Goal: Task Accomplishment & Management: Manage account settings

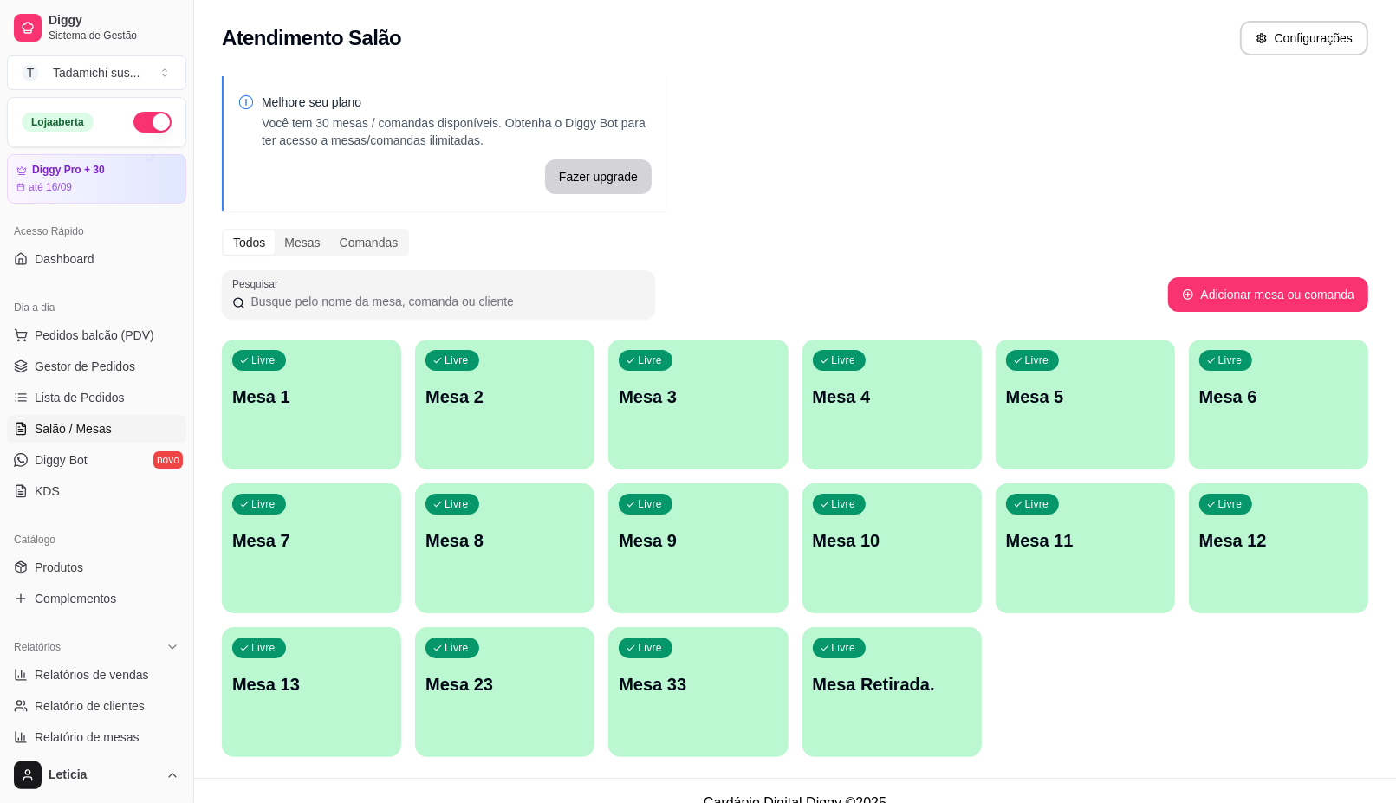
click at [882, 703] on div "Livre Mesa Retirada." at bounding box center [891, 681] width 179 height 109
click at [882, 703] on div "Livre Mesa Retirada." at bounding box center [892, 682] width 174 height 106
click at [882, 703] on div "Livre Mesa Retirada." at bounding box center [891, 681] width 179 height 109
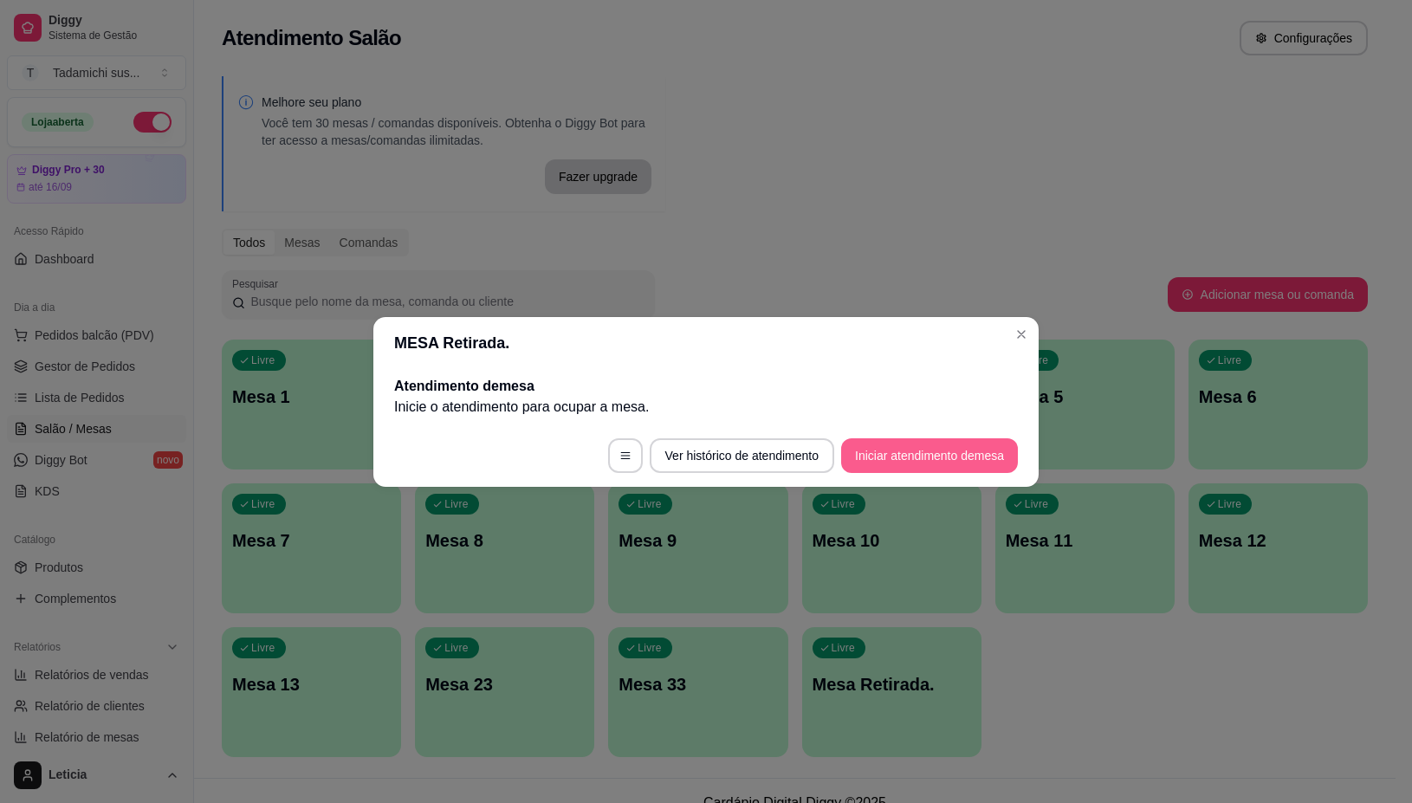
click at [897, 469] on button "Iniciar atendimento de mesa" at bounding box center [929, 455] width 177 height 35
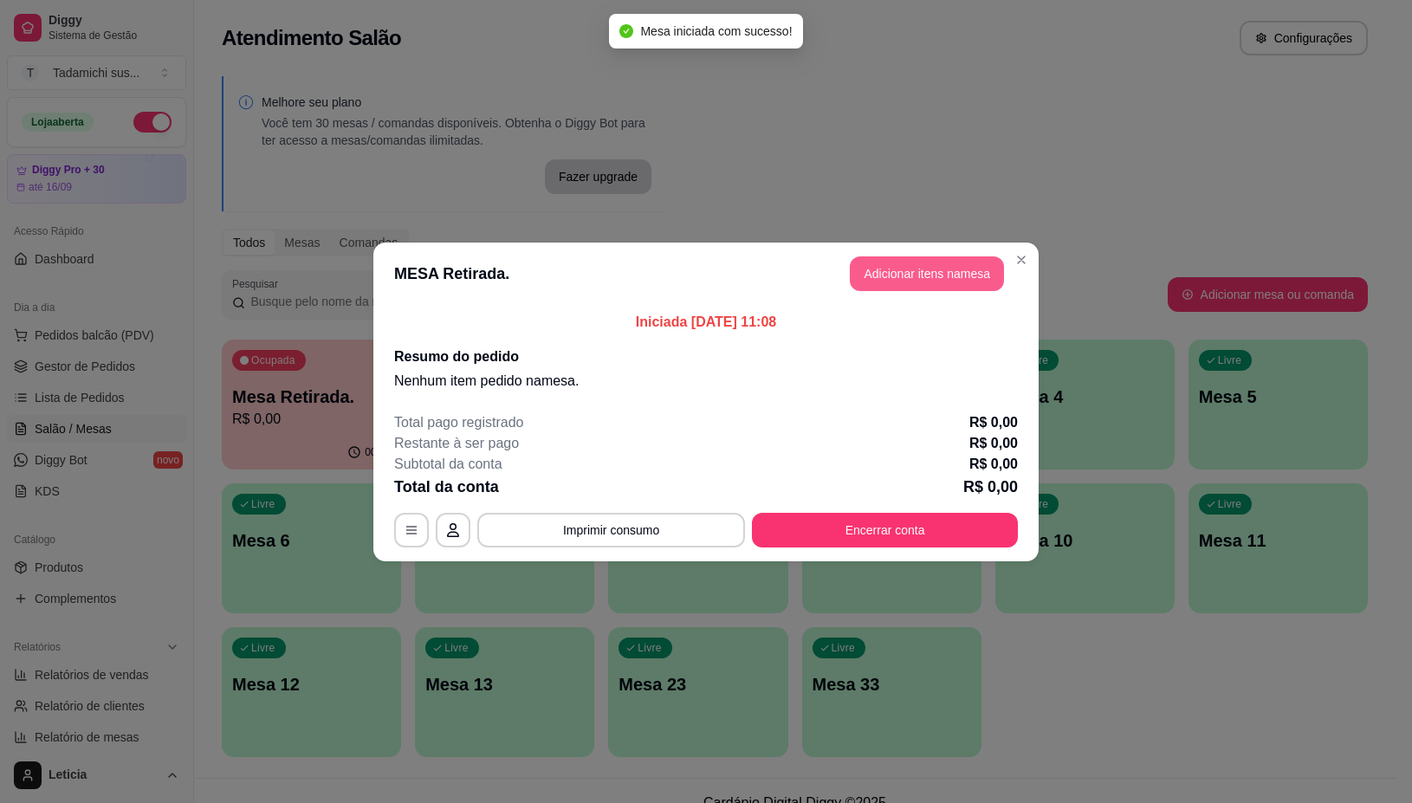
click at [959, 256] on header "MESA Retirada. Adicionar itens na mesa" at bounding box center [705, 274] width 665 height 62
click at [960, 264] on button "Adicionar itens na mesa" at bounding box center [927, 273] width 149 height 34
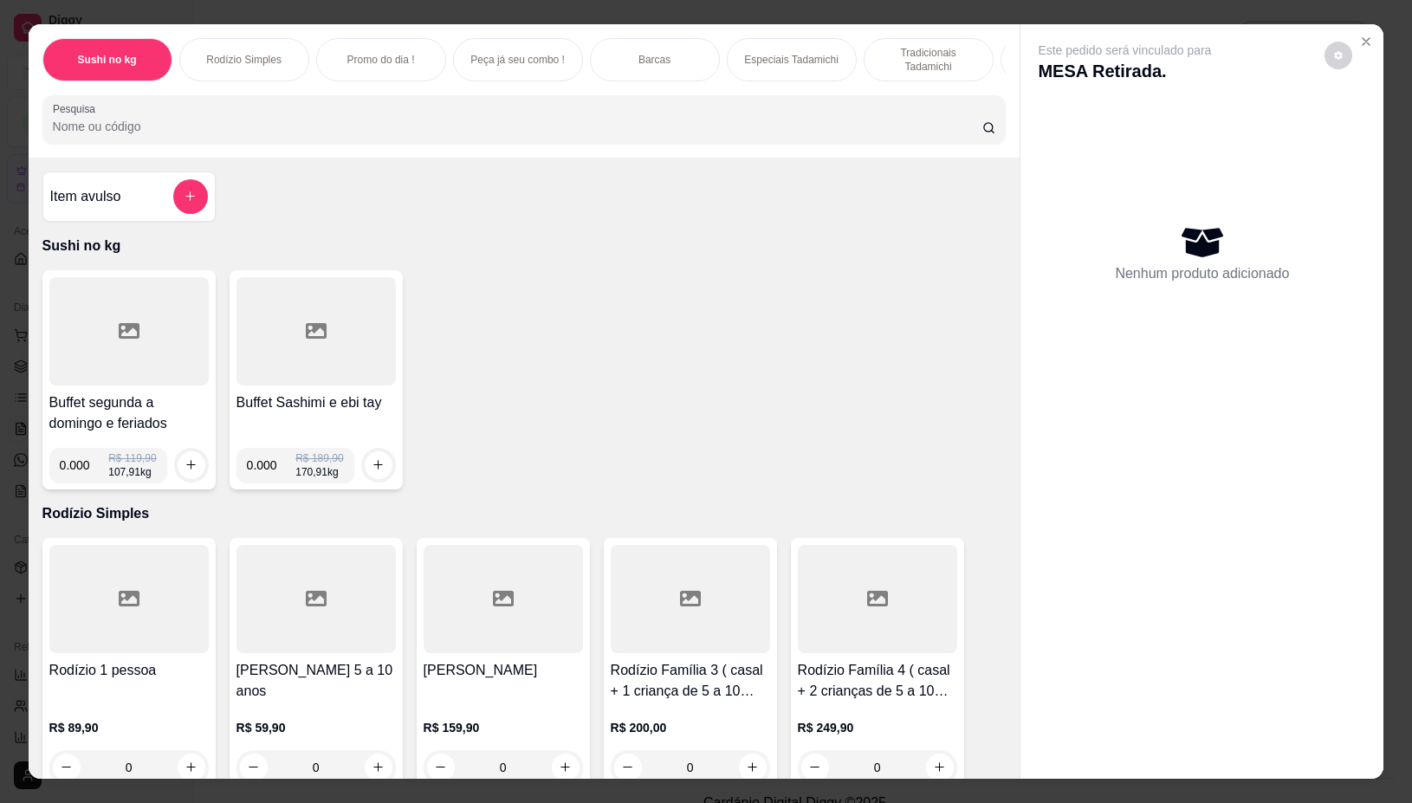
click at [140, 375] on div at bounding box center [128, 331] width 159 height 108
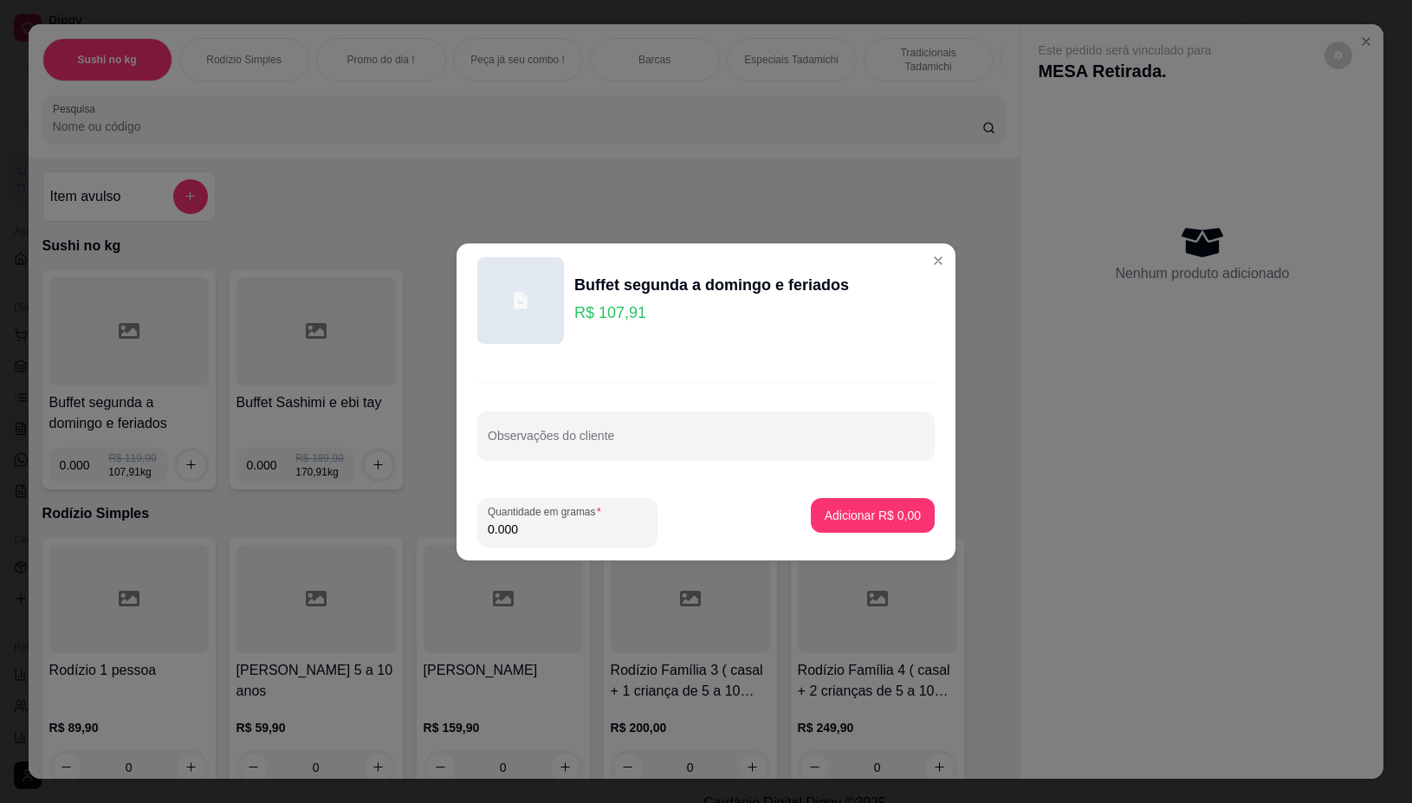
click at [567, 537] on input "0.000" at bounding box center [567, 529] width 159 height 17
type input "0.254"
click at [845, 518] on p "Adicionar R$ 27,41" at bounding box center [870, 515] width 101 height 16
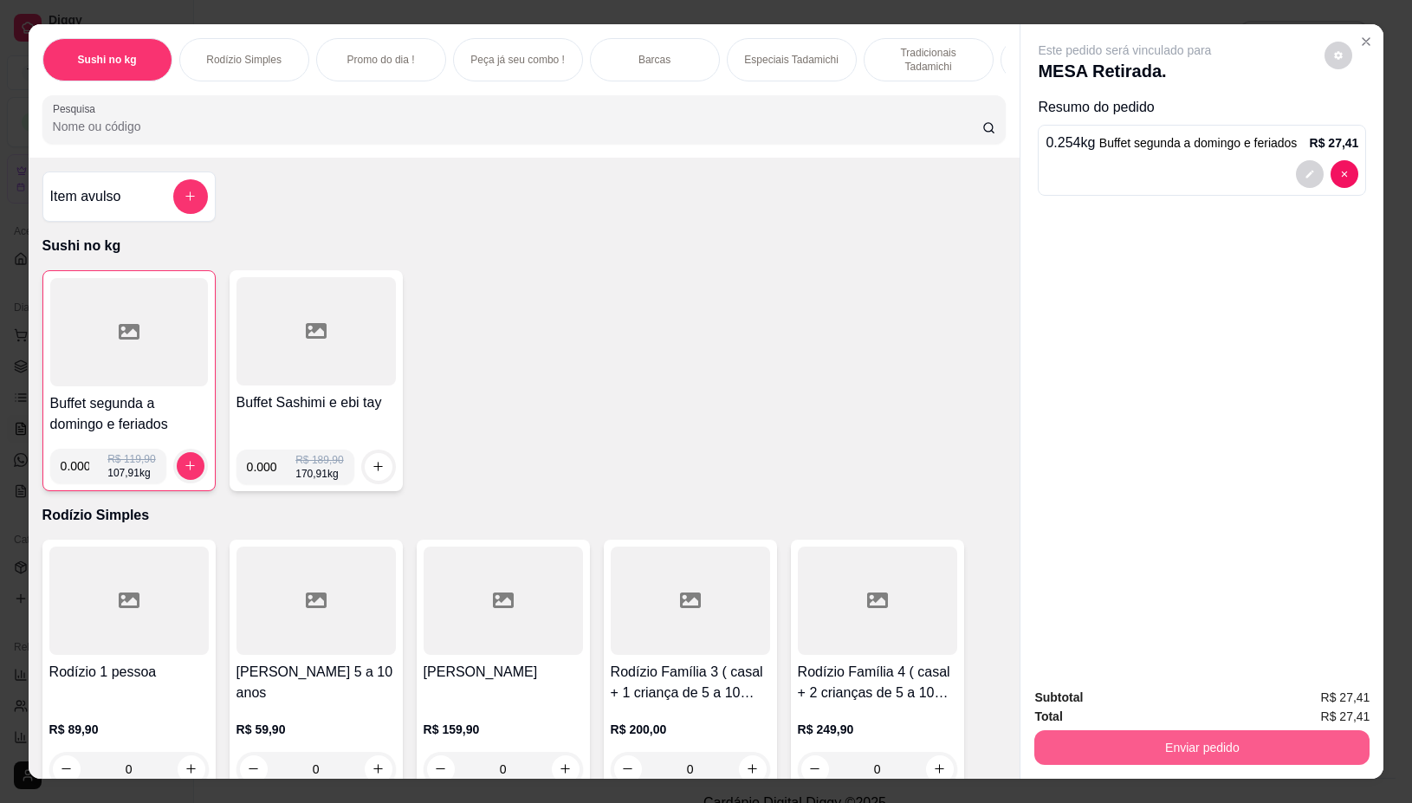
click at [1209, 732] on button "Enviar pedido" at bounding box center [1201, 747] width 335 height 35
click at [1131, 706] on button "Não registrar e enviar pedido" at bounding box center [1144, 697] width 180 height 33
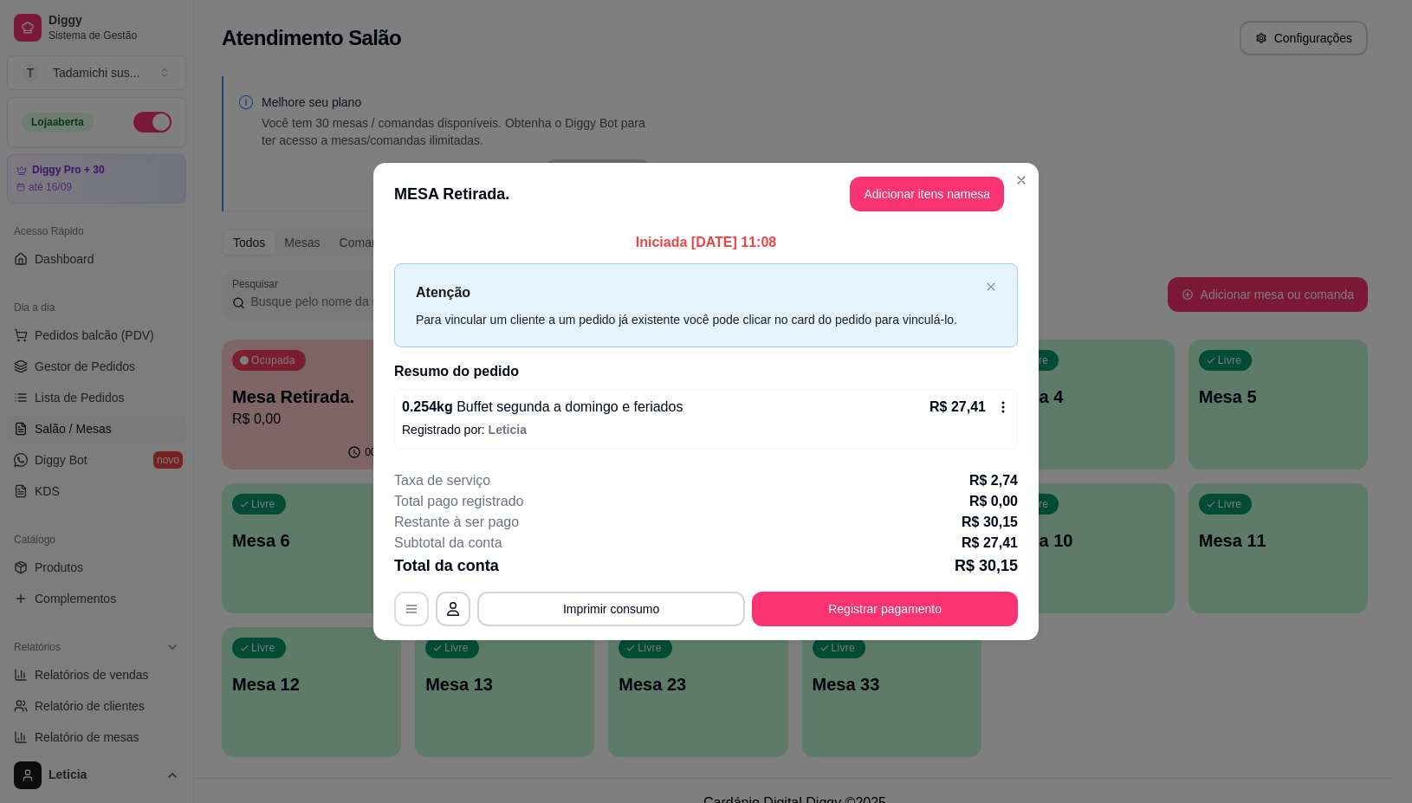
click at [405, 609] on icon "button" at bounding box center [412, 609] width 14 height 14
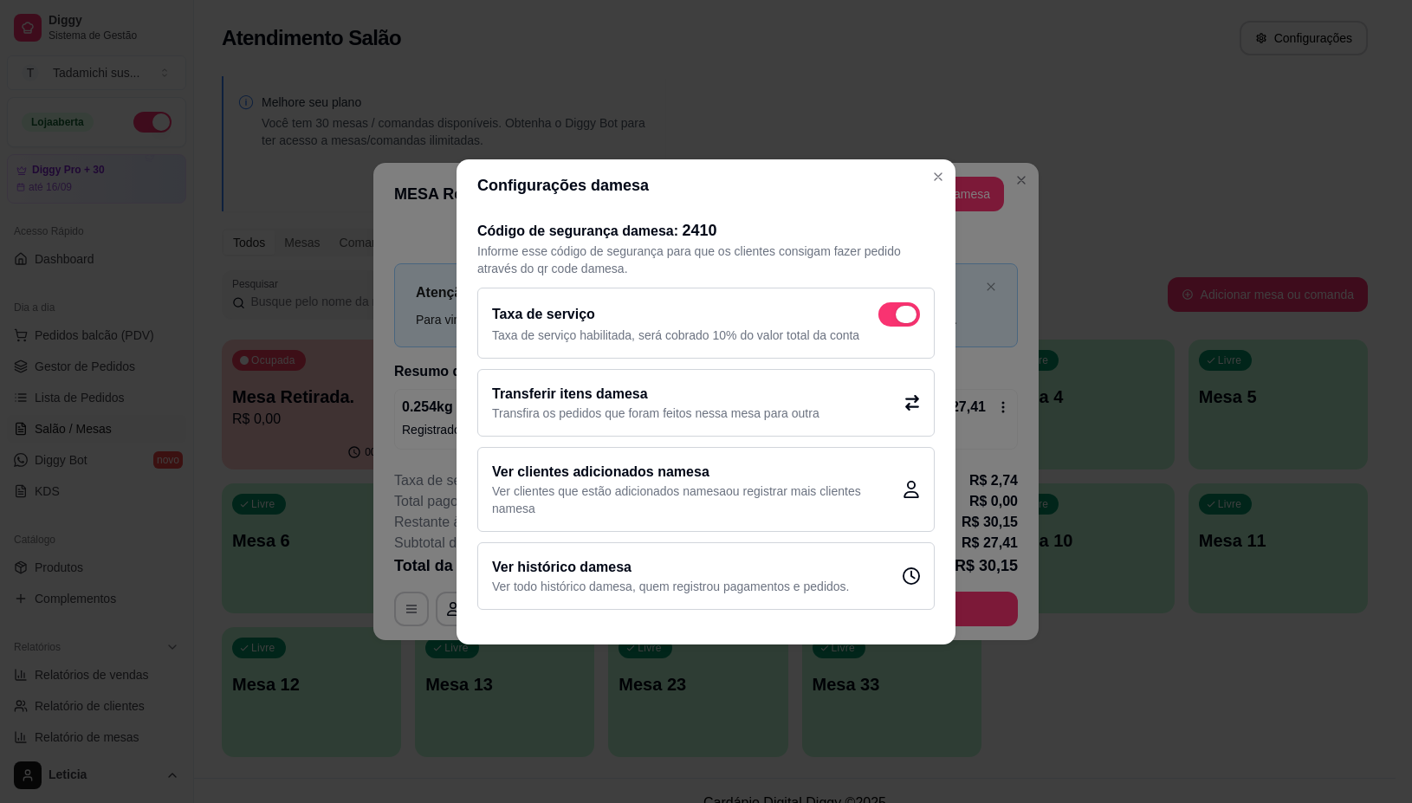
click at [899, 318] on span at bounding box center [906, 314] width 21 height 17
click at [889, 318] on input "checkbox" at bounding box center [883, 322] width 11 height 11
checkbox input "false"
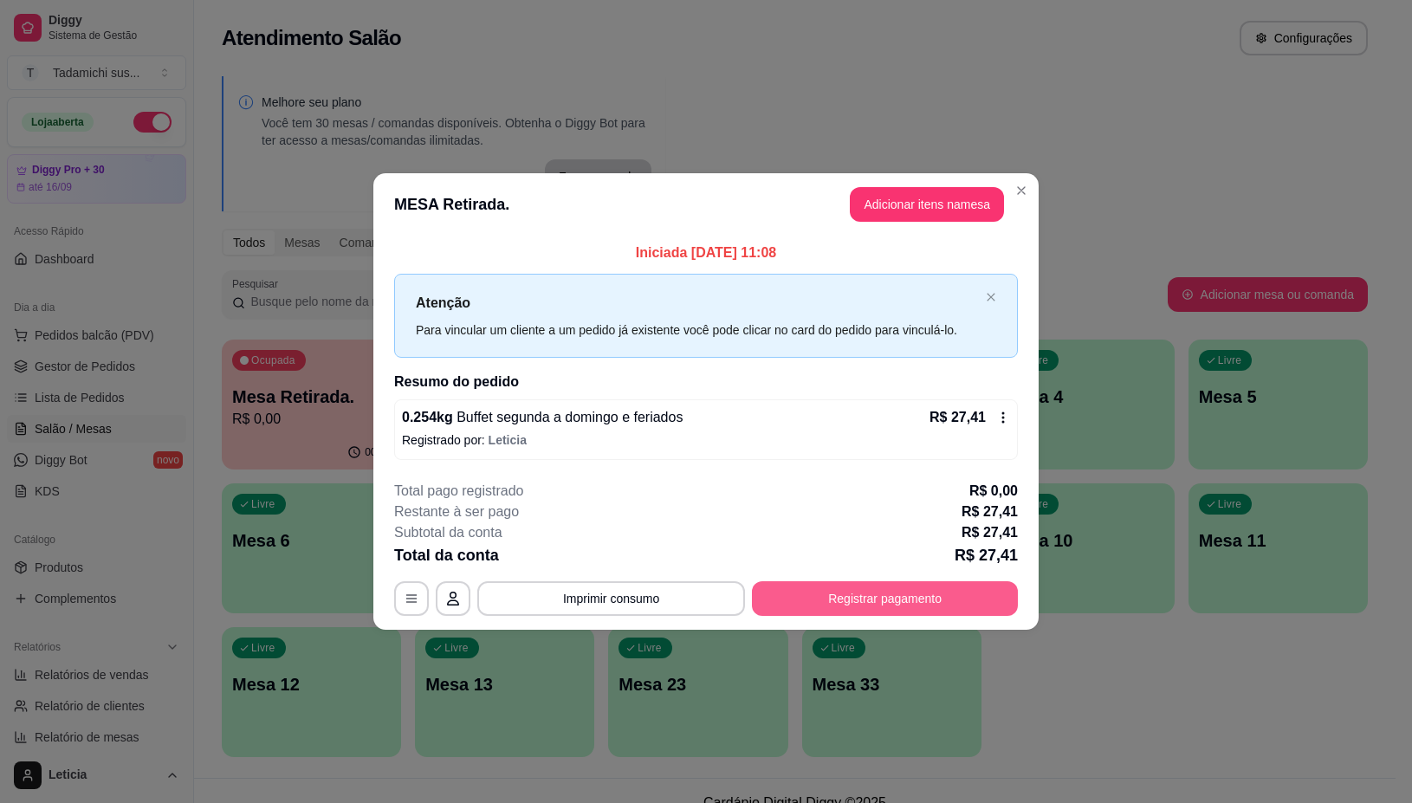
click at [829, 589] on button "Registrar pagamento" at bounding box center [885, 598] width 266 height 35
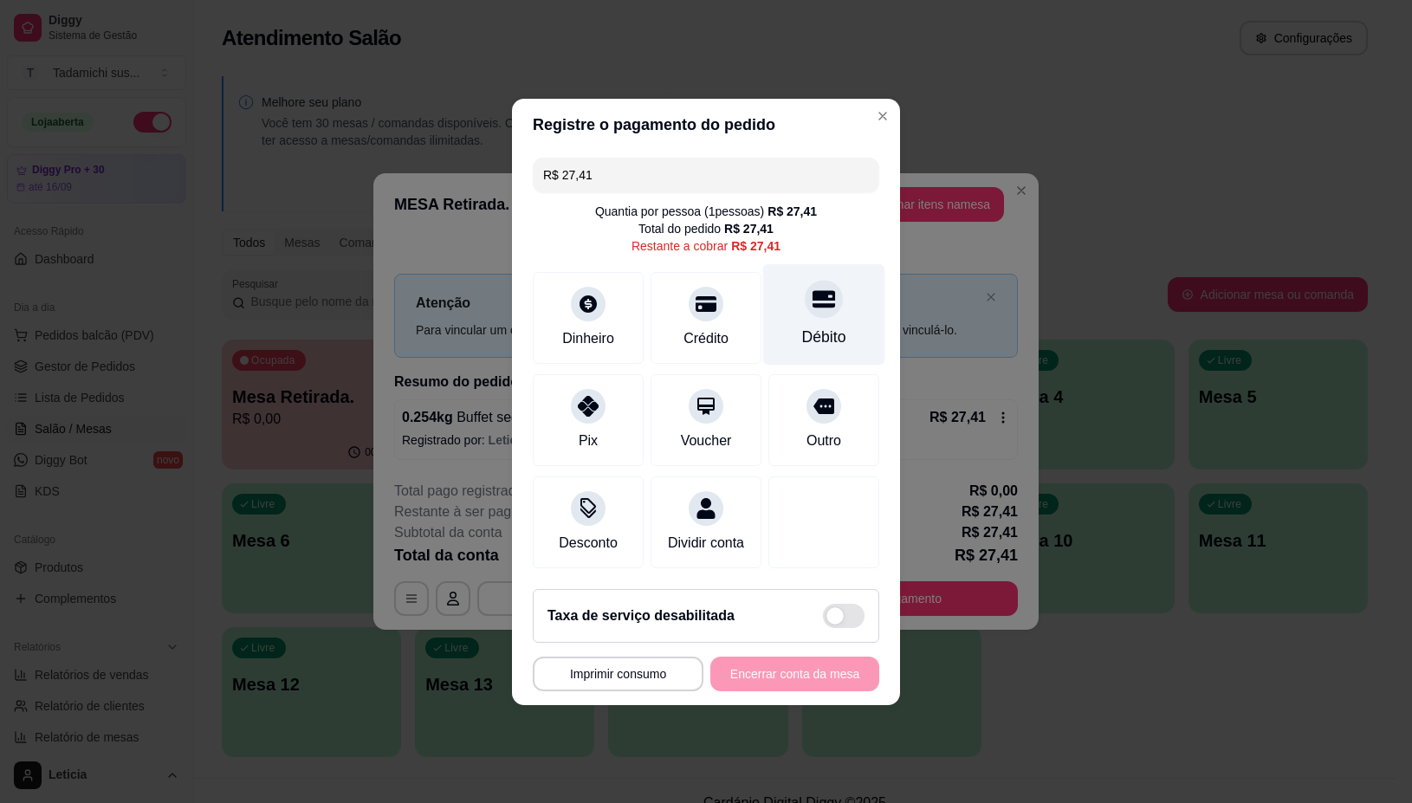
click at [802, 309] on div "Débito" at bounding box center [824, 313] width 122 height 101
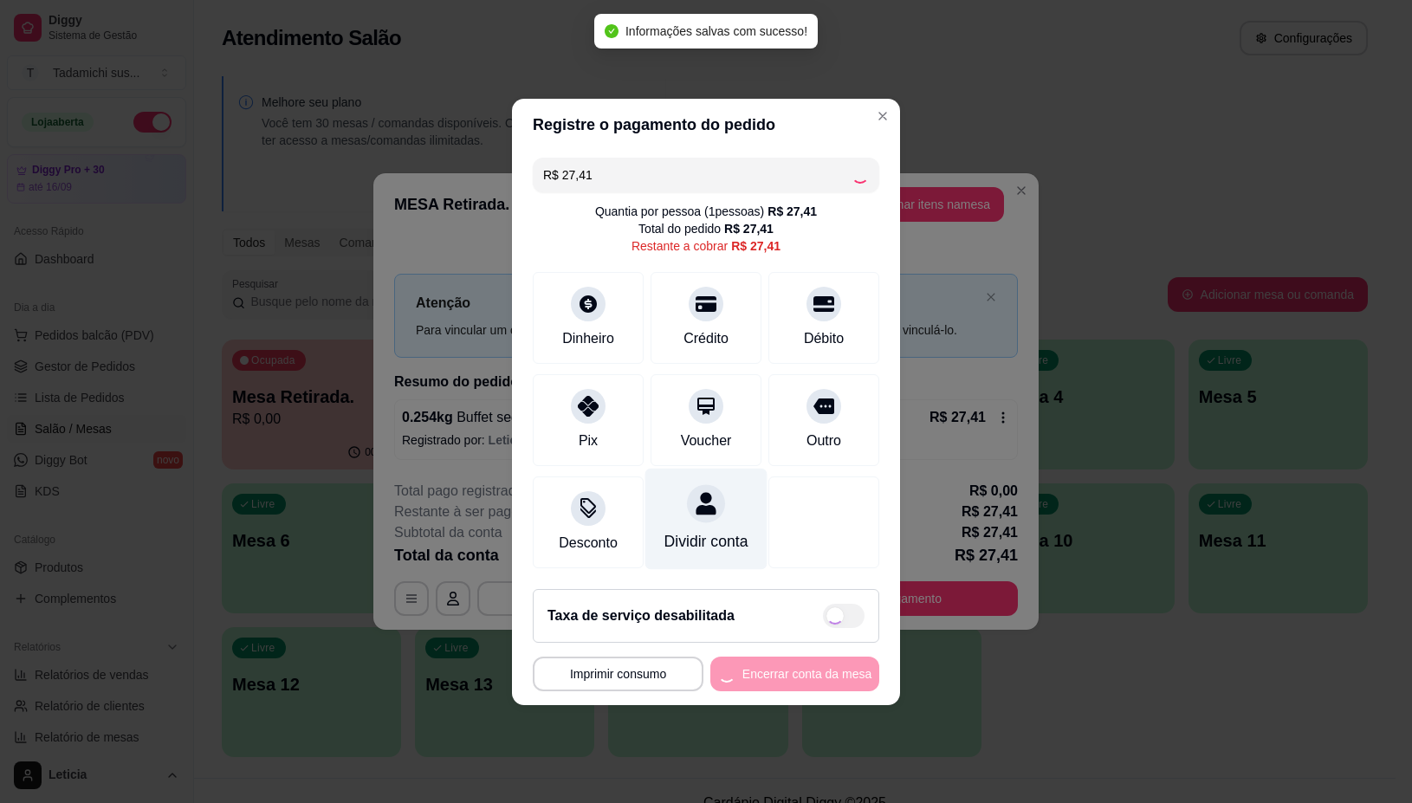
type input "R$ 0,00"
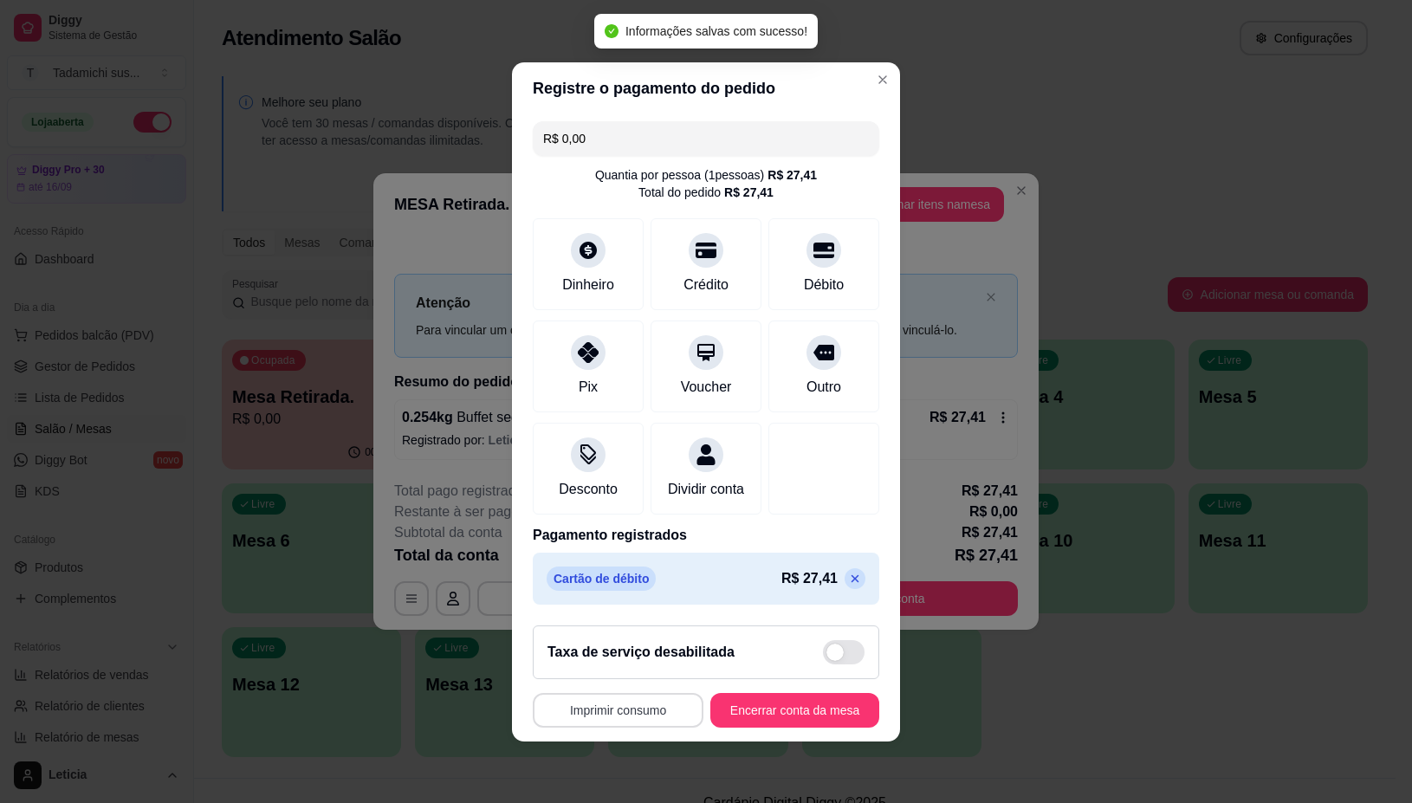
click at [606, 726] on button "Imprimir consumo" at bounding box center [618, 710] width 171 height 35
click at [587, 644] on button "IMPRESSORA" at bounding box center [611, 645] width 129 height 27
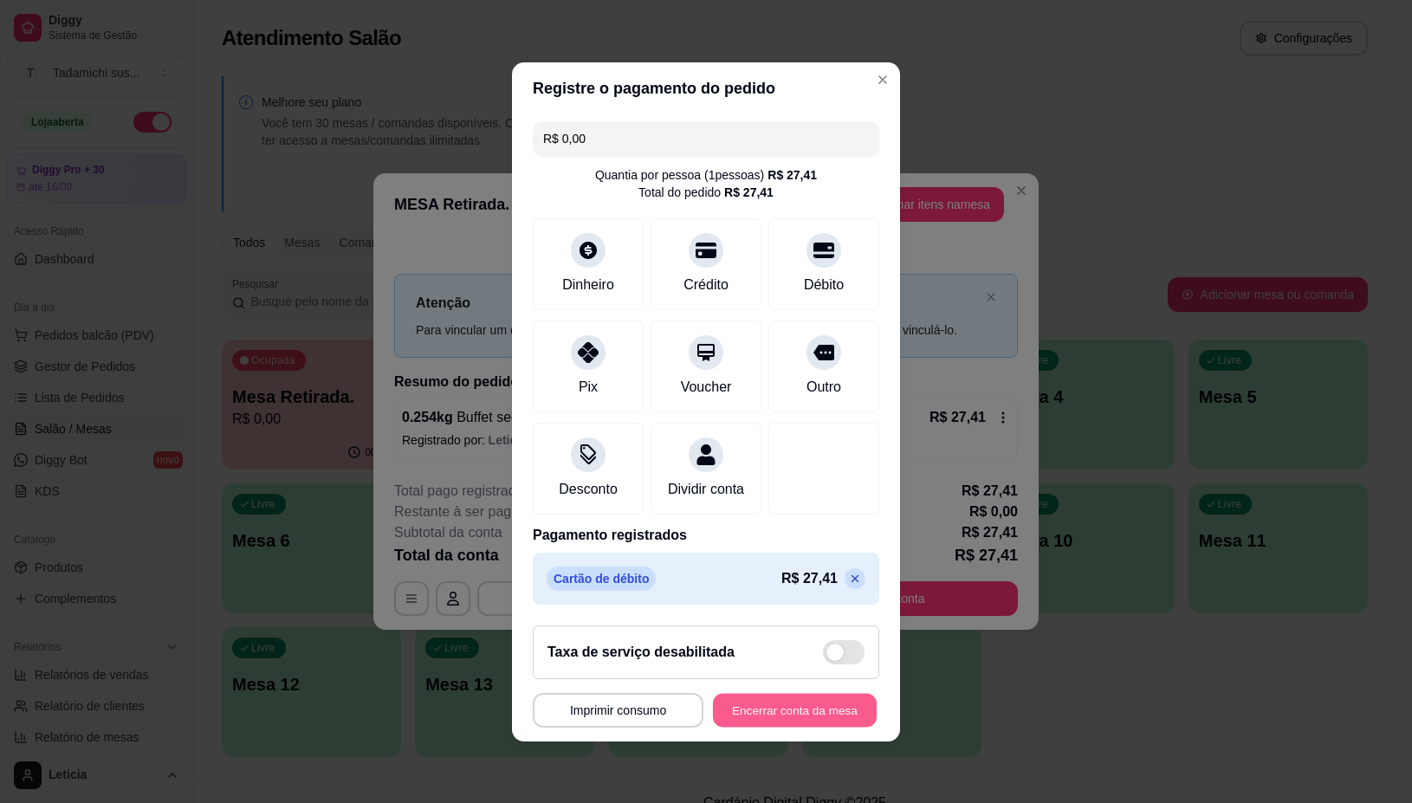
click at [737, 712] on button "Encerrar conta da mesa" at bounding box center [795, 710] width 164 height 34
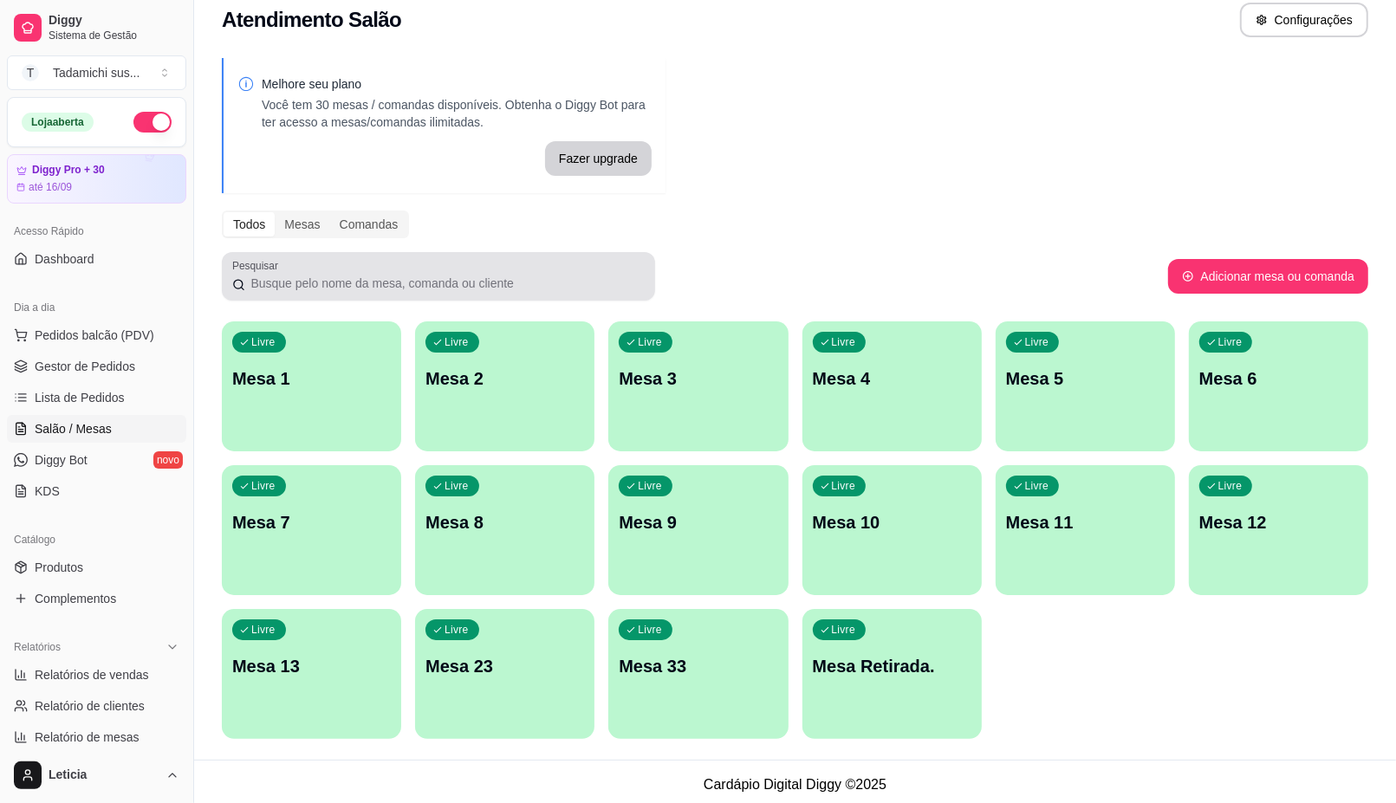
scroll to position [23, 0]
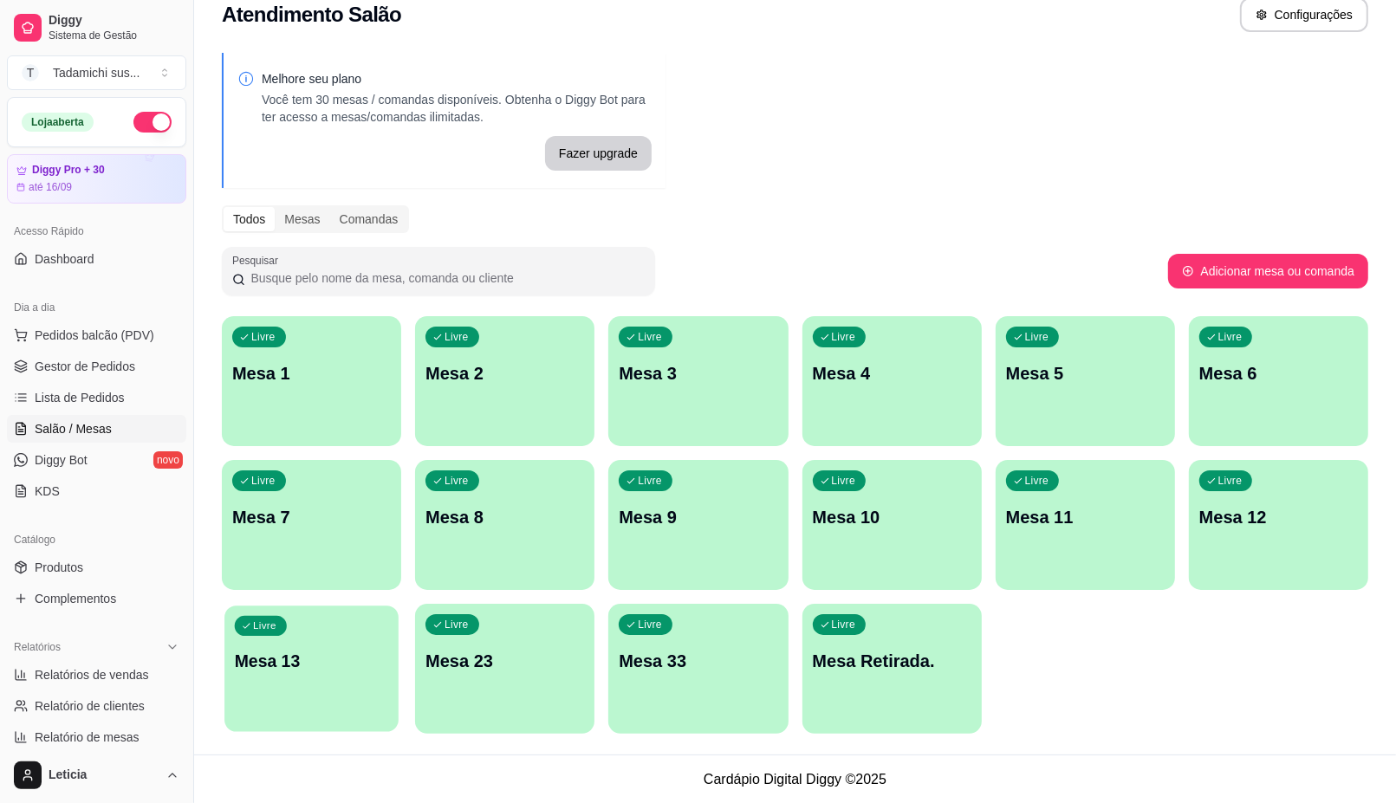
click at [291, 699] on div "Livre Mesa 13" at bounding box center [311, 659] width 174 height 106
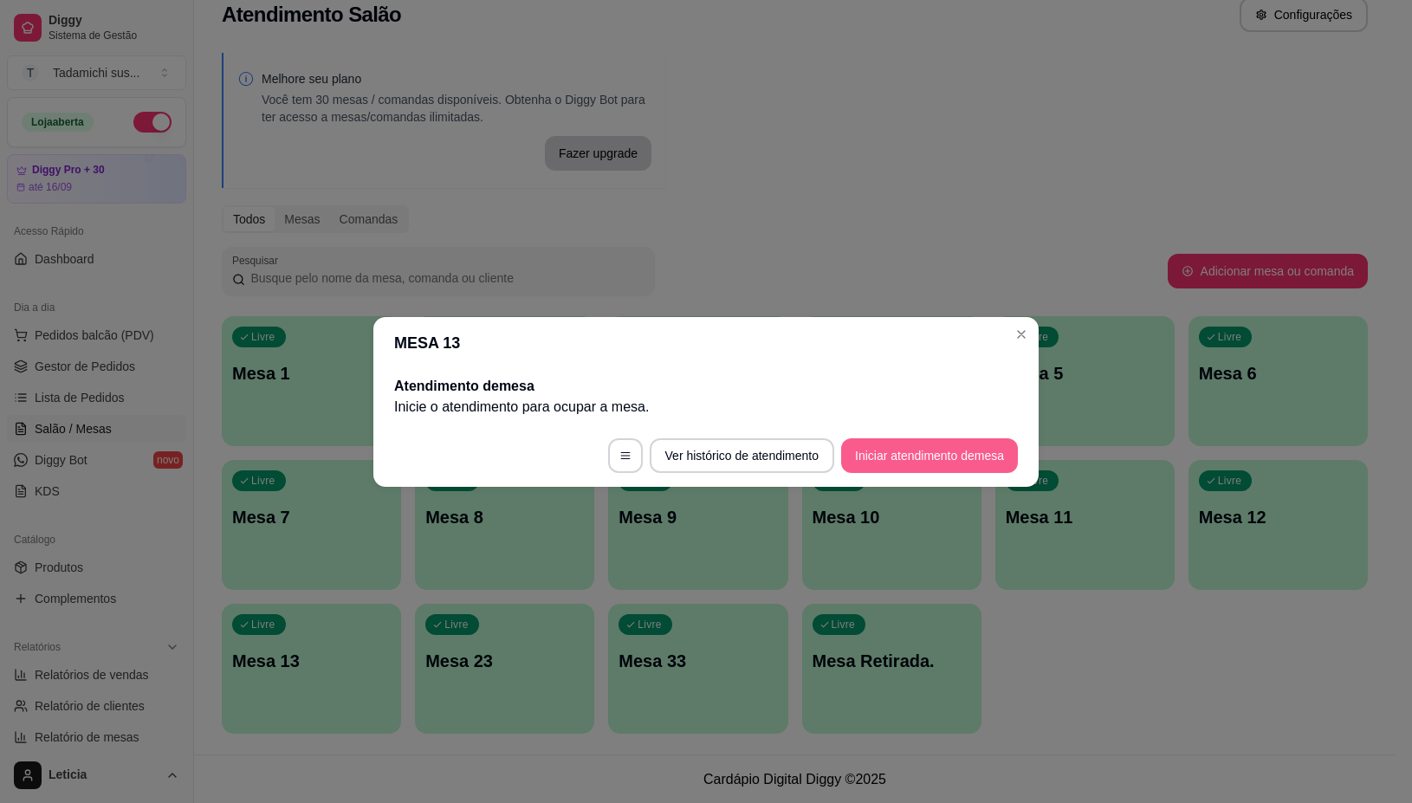
click at [973, 446] on button "Iniciar atendimento de mesa" at bounding box center [929, 455] width 177 height 35
click at [973, 446] on footer "Ver histórico de atendimento Iniciar atendimento de mesa" at bounding box center [705, 456] width 665 height 62
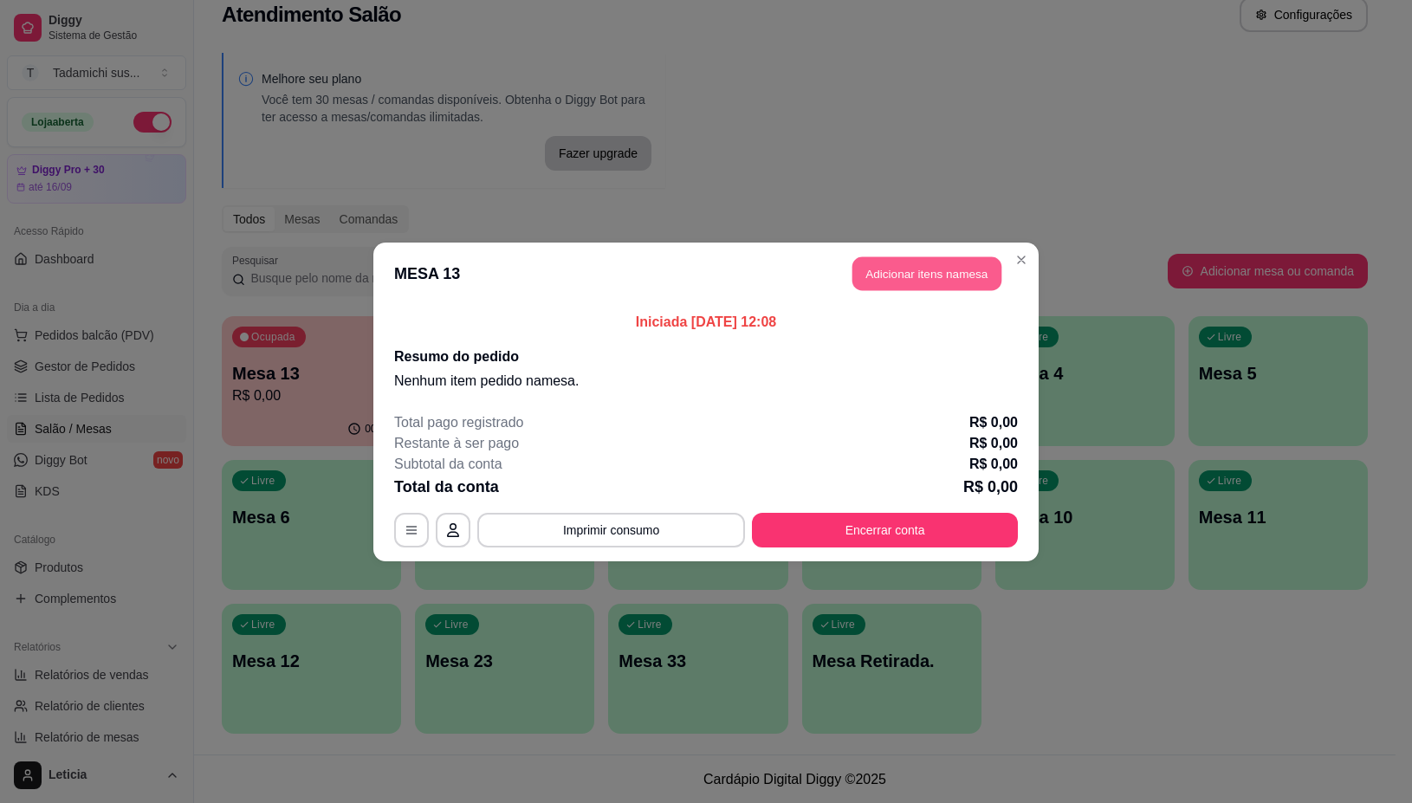
click at [886, 279] on button "Adicionar itens na mesa" at bounding box center [927, 273] width 149 height 34
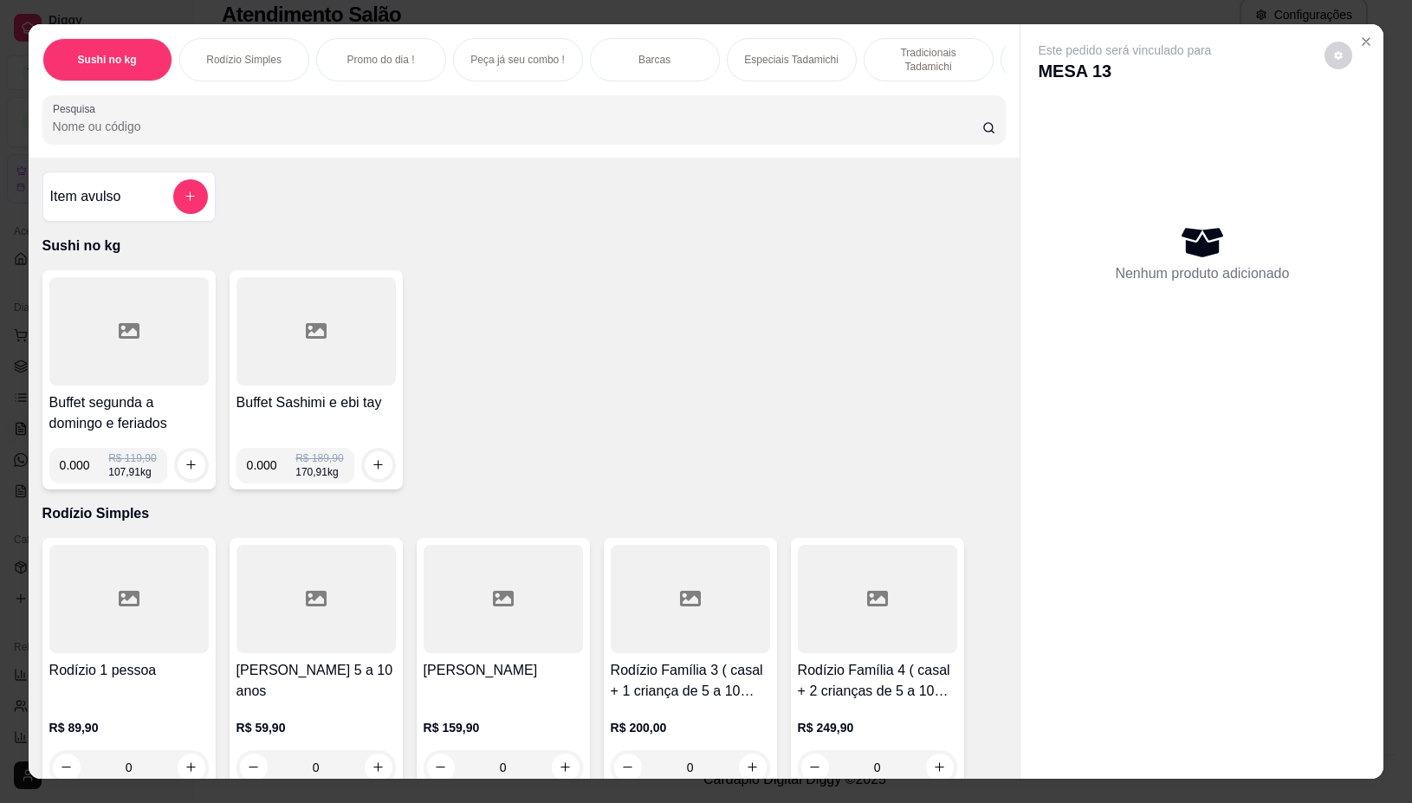
click at [66, 373] on div at bounding box center [128, 331] width 159 height 108
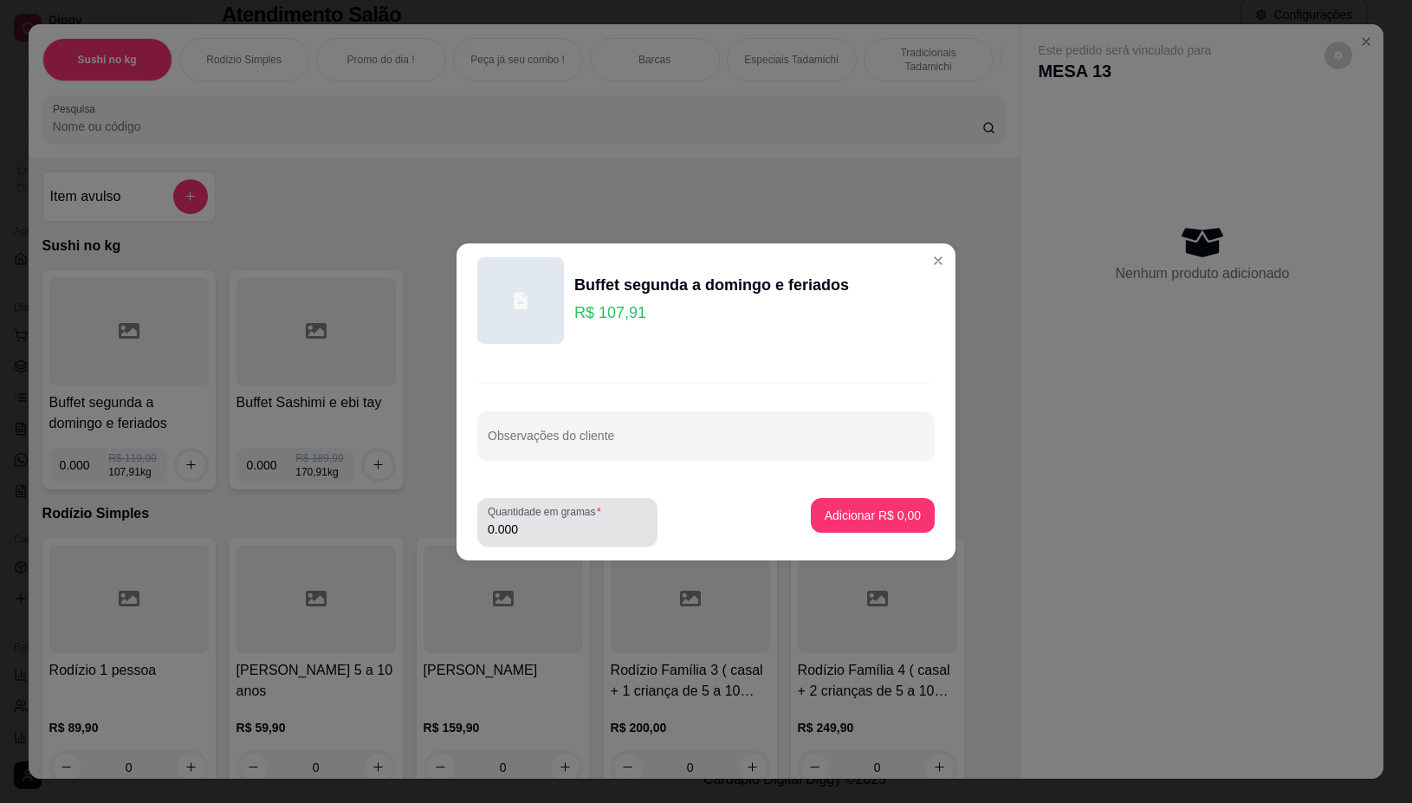
click at [556, 534] on input "0.000" at bounding box center [567, 529] width 159 height 17
type input "0.180"
click at [858, 500] on button "Adicionar R$ 19,42" at bounding box center [869, 515] width 127 height 34
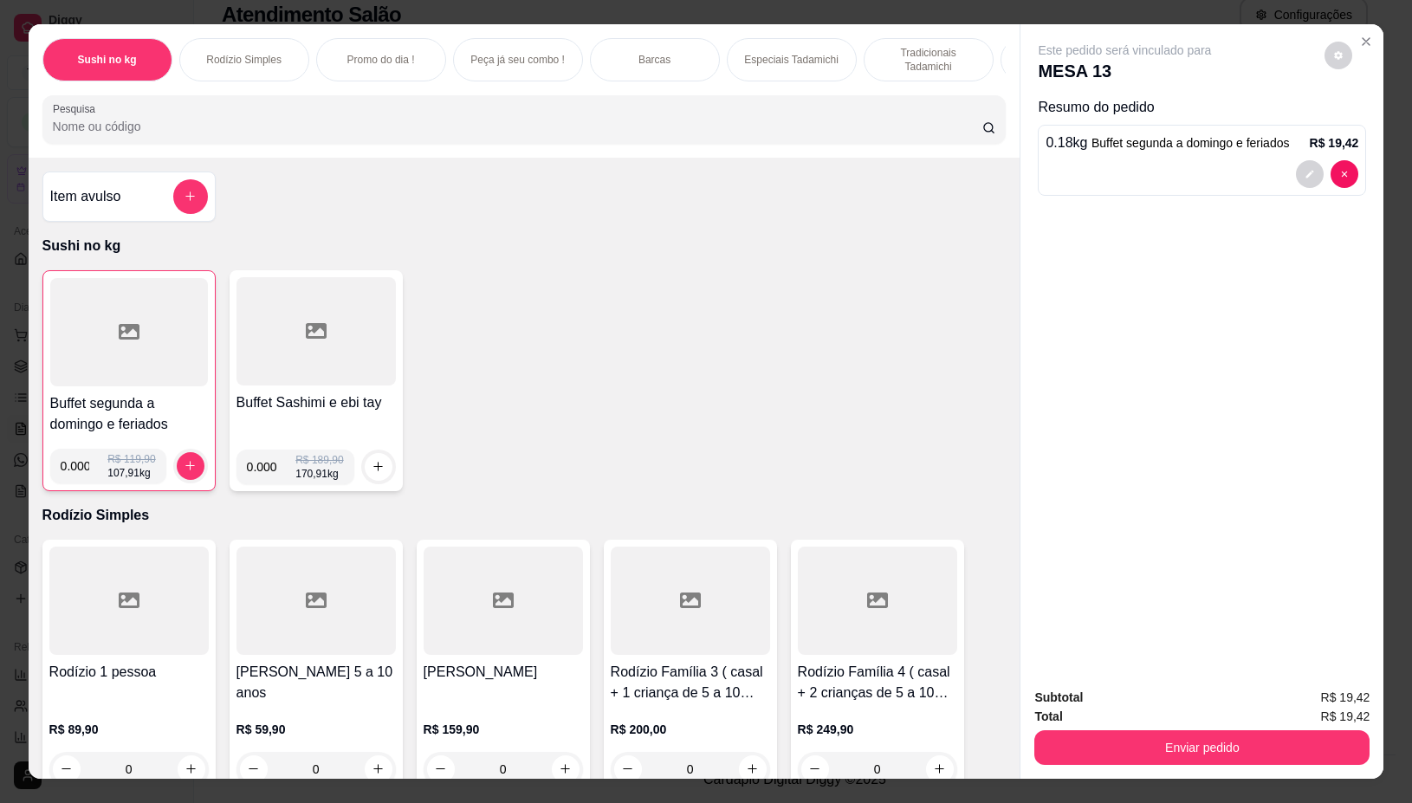
click at [126, 314] on div at bounding box center [129, 332] width 158 height 108
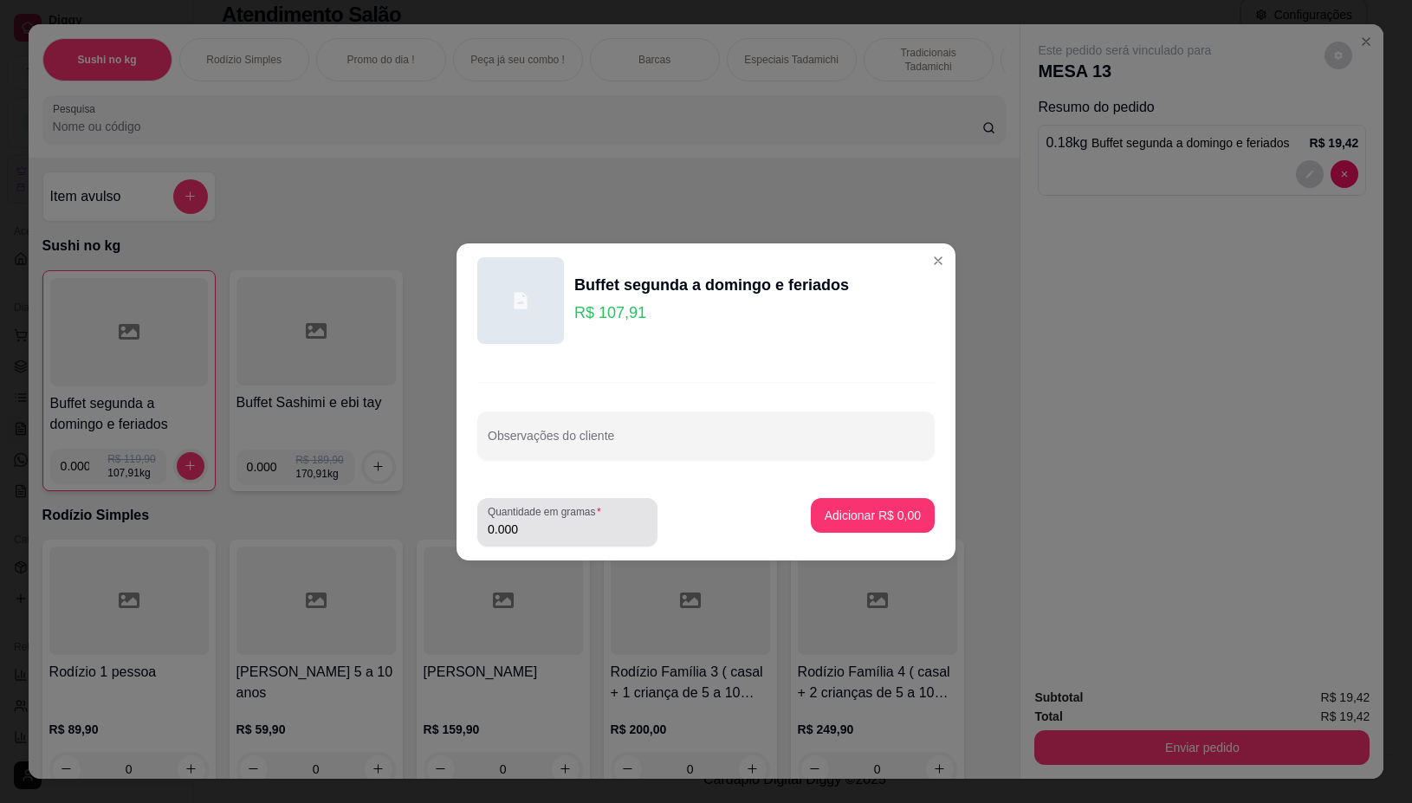
click at [572, 526] on input "0.000" at bounding box center [567, 529] width 159 height 17
type input "0.300"
click at [828, 503] on button "Adicionar R$ 32,37" at bounding box center [869, 515] width 127 height 34
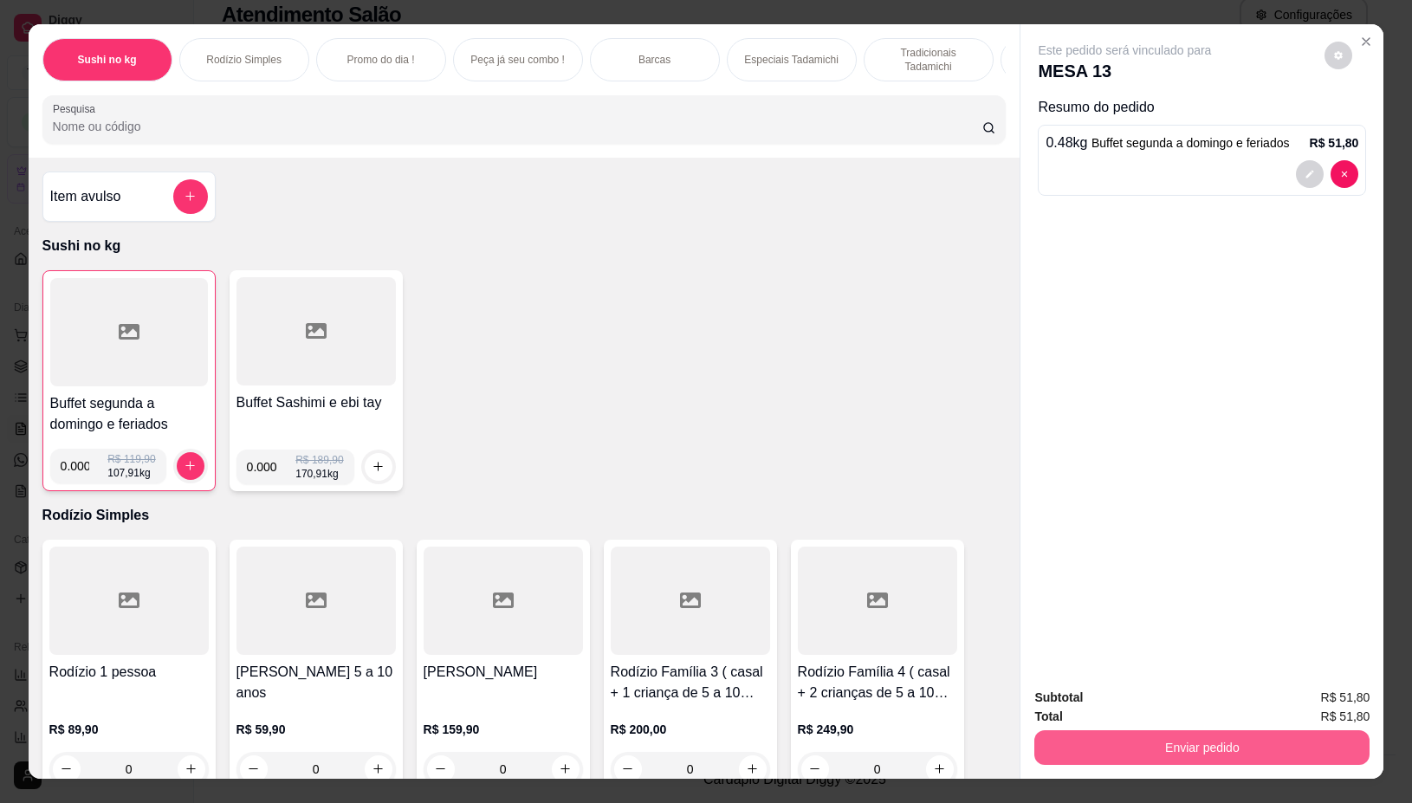
click at [1077, 733] on button "Enviar pedido" at bounding box center [1201, 747] width 335 height 35
click at [1089, 693] on button "Não registrar e enviar pedido" at bounding box center [1143, 698] width 175 height 32
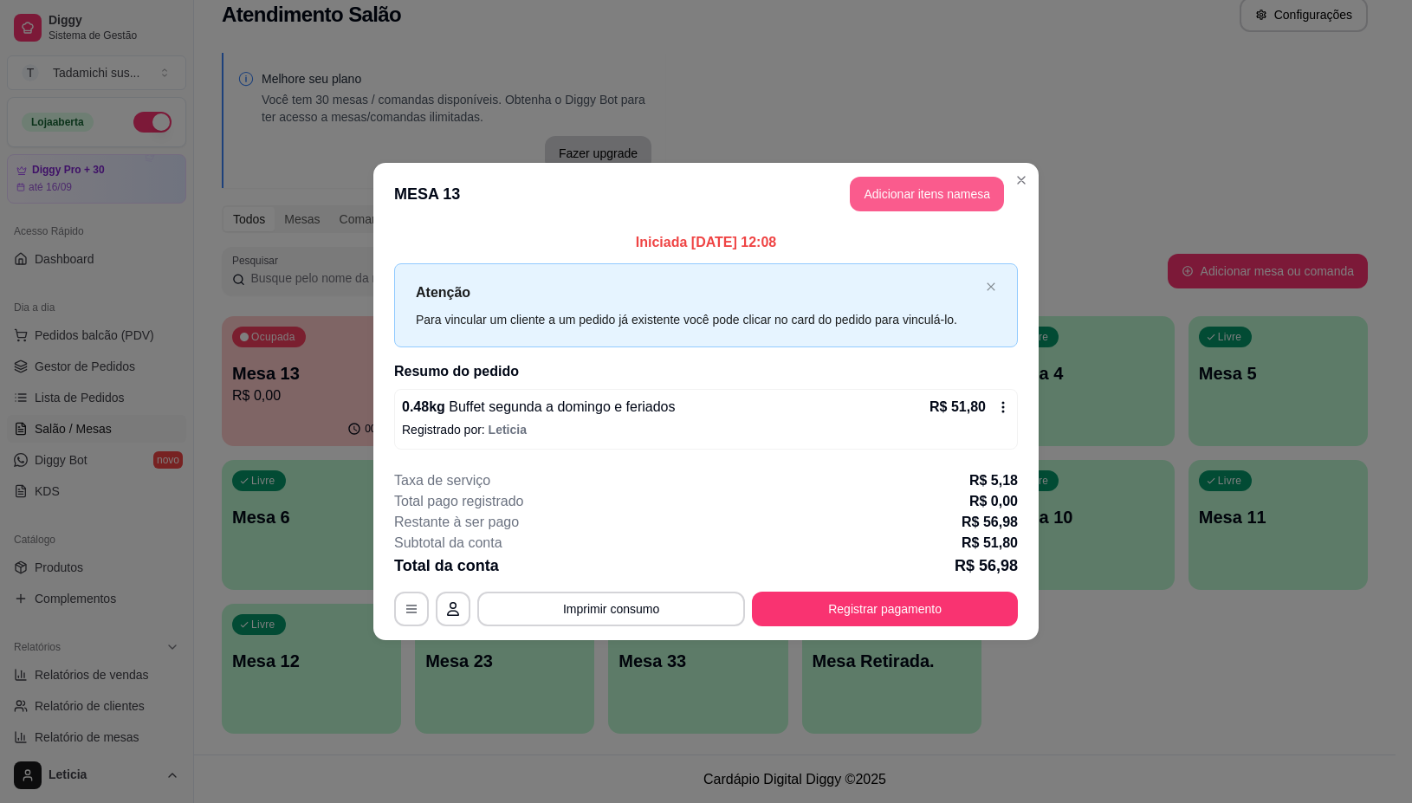
click at [890, 191] on button "Adicionar itens na mesa" at bounding box center [927, 194] width 154 height 35
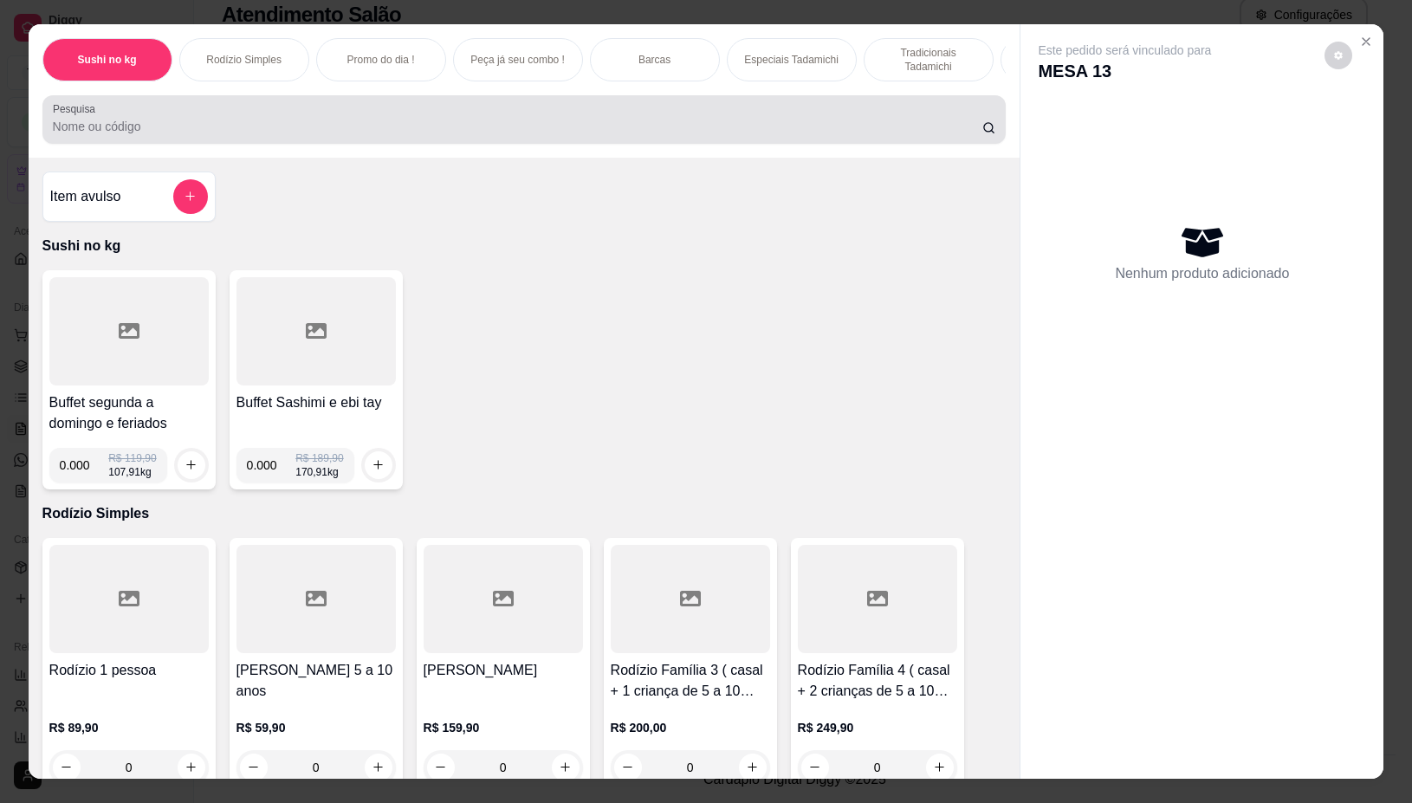
click at [373, 128] on input "Pesquisa" at bounding box center [518, 126] width 930 height 17
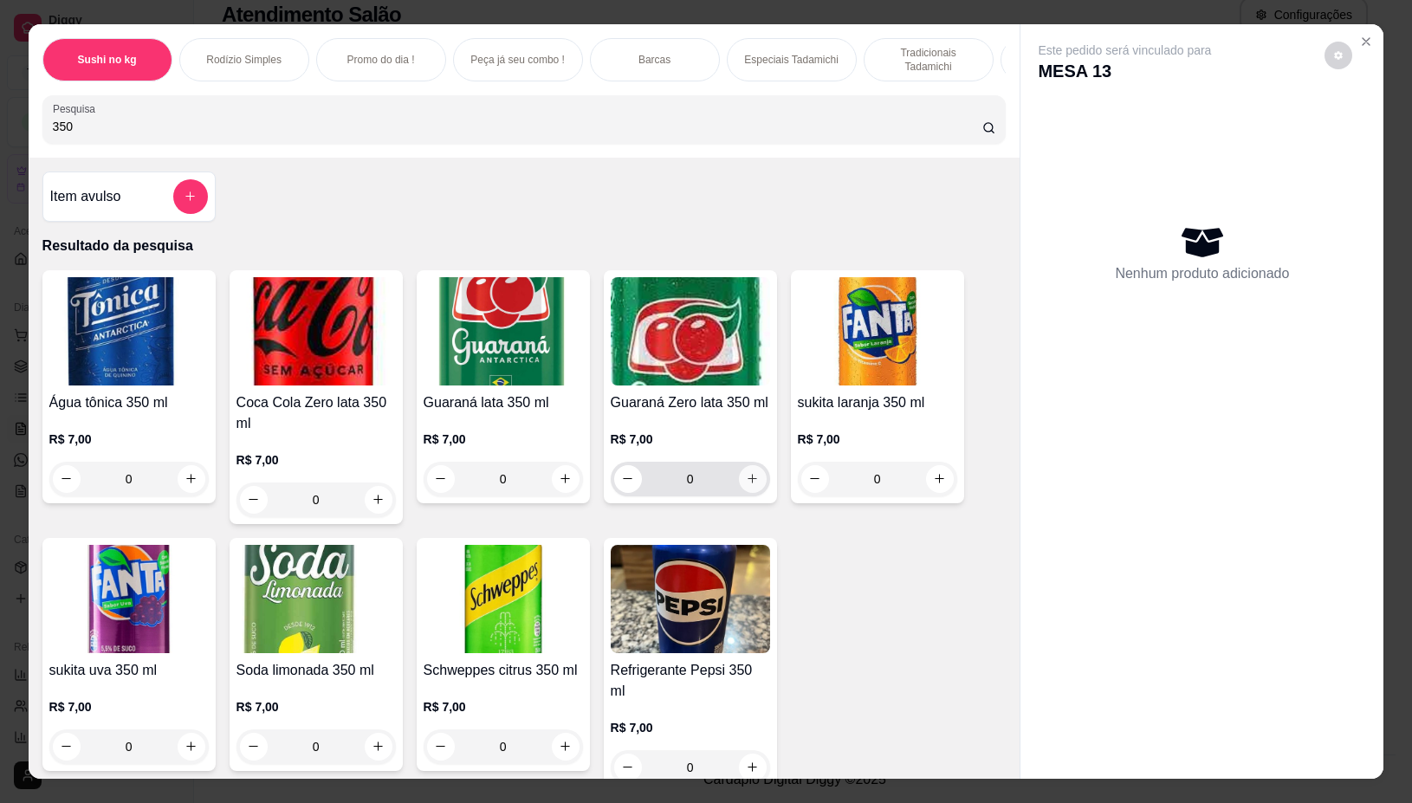
type input "350"
click at [746, 483] on icon "increase-product-quantity" at bounding box center [752, 479] width 13 height 13
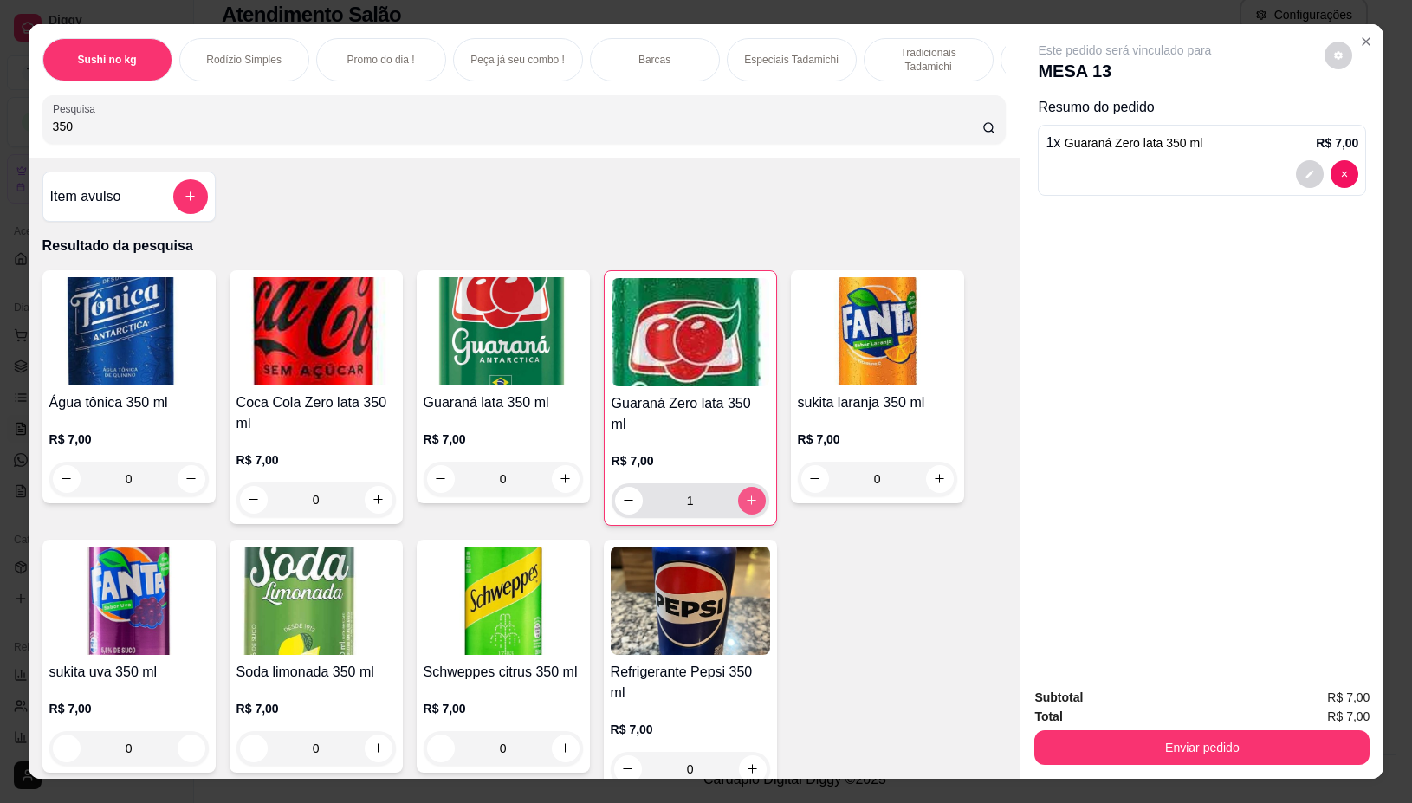
type input "1"
click at [1326, 743] on button "Enviar pedido" at bounding box center [1201, 747] width 335 height 35
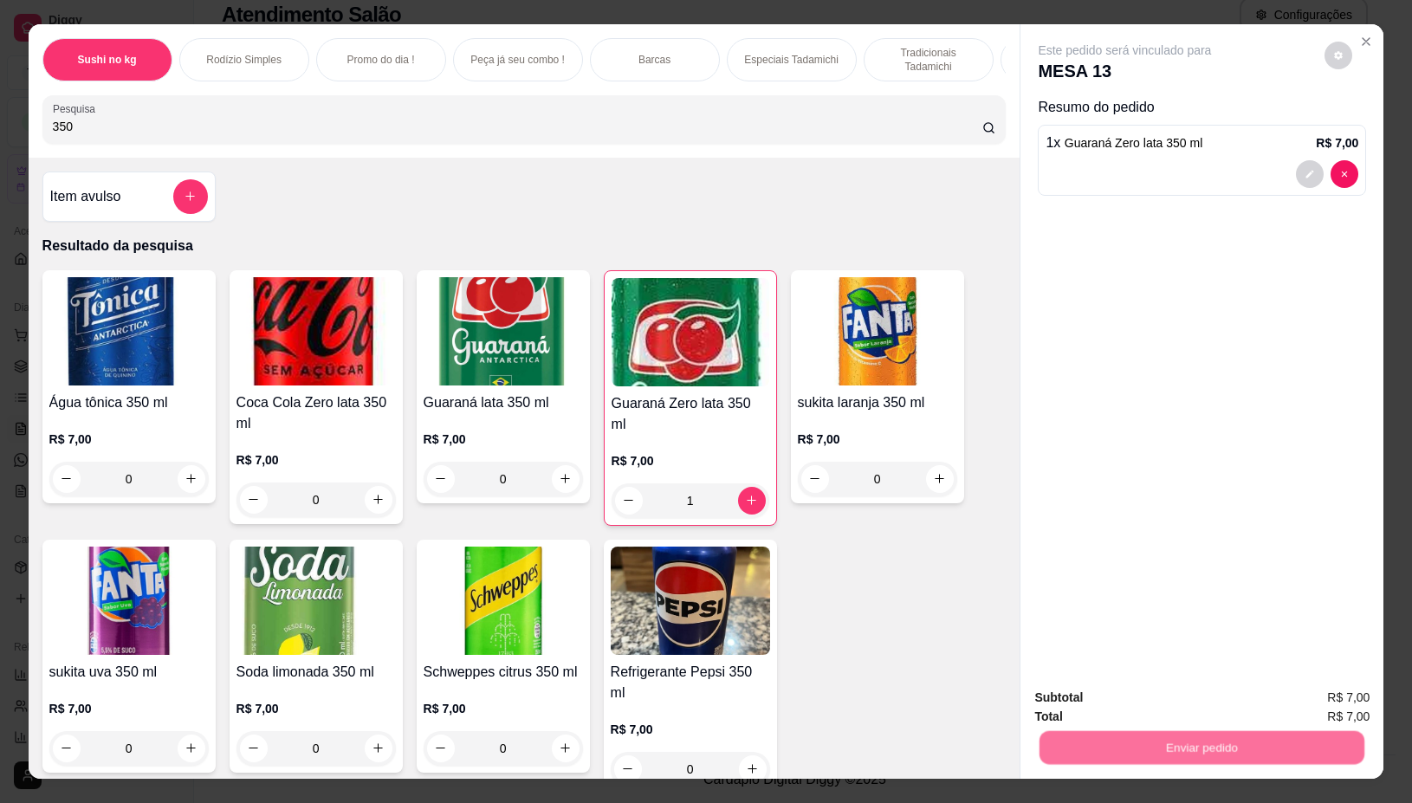
click at [1093, 695] on button "Não registrar e enviar pedido" at bounding box center [1143, 698] width 175 height 32
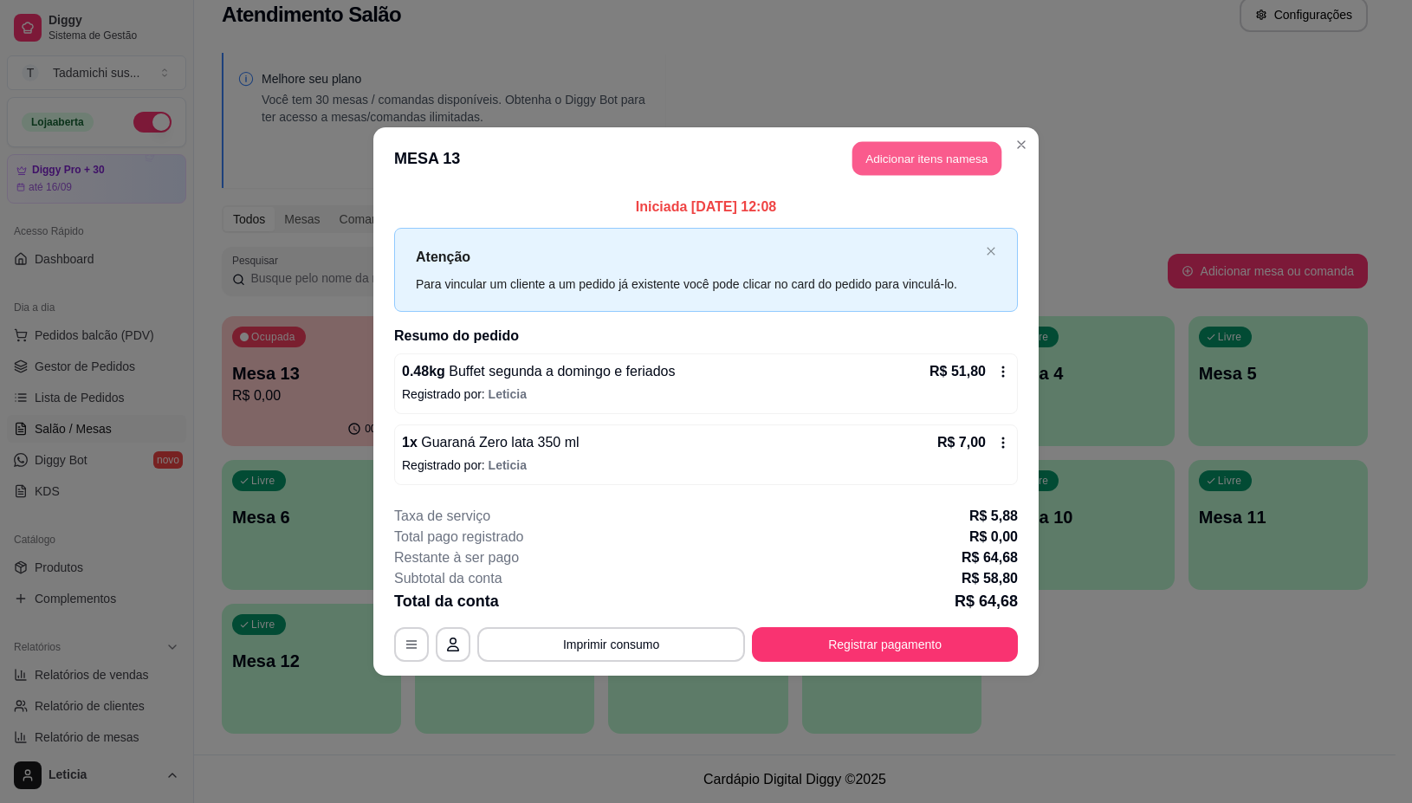
click at [884, 145] on button "Adicionar itens na mesa" at bounding box center [927, 159] width 149 height 34
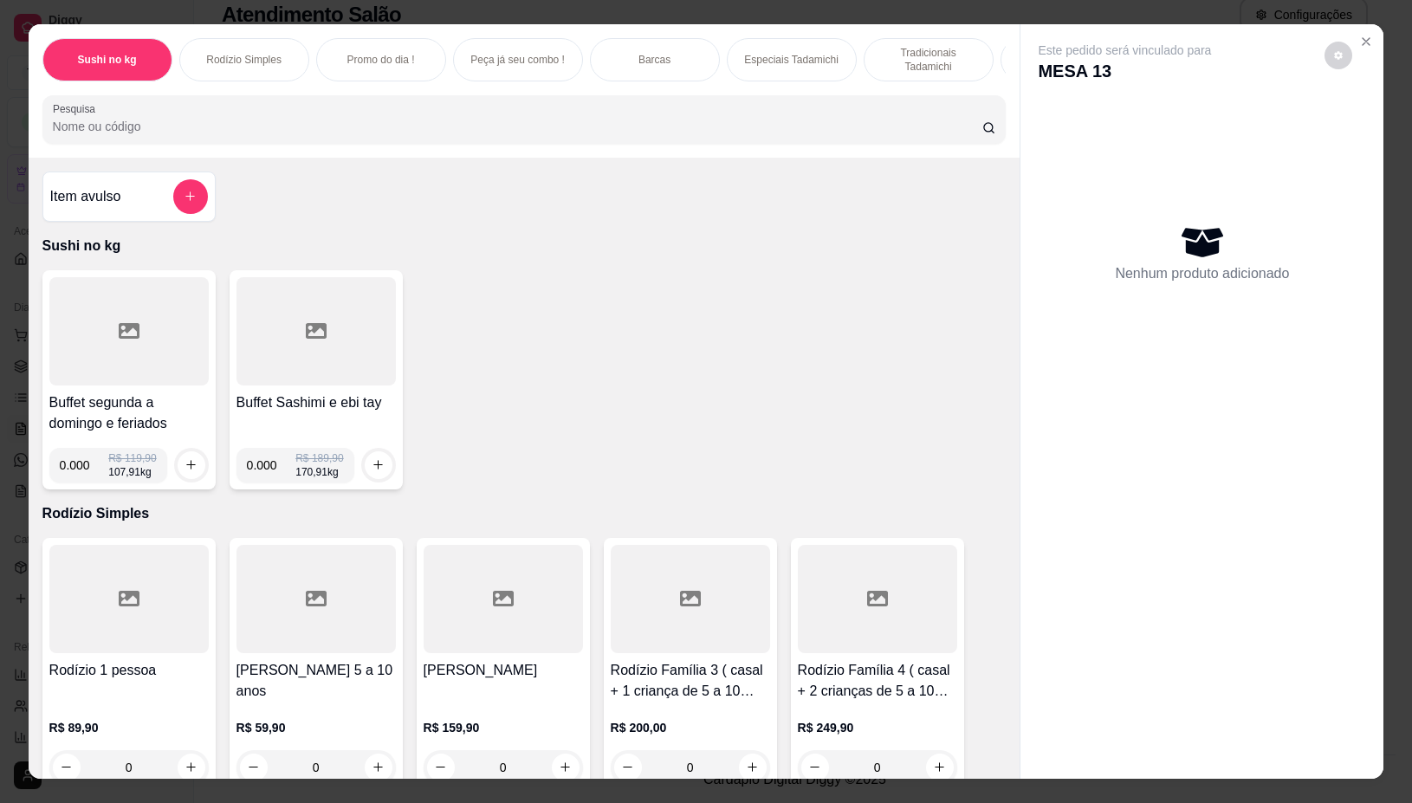
click at [171, 361] on div at bounding box center [128, 331] width 159 height 108
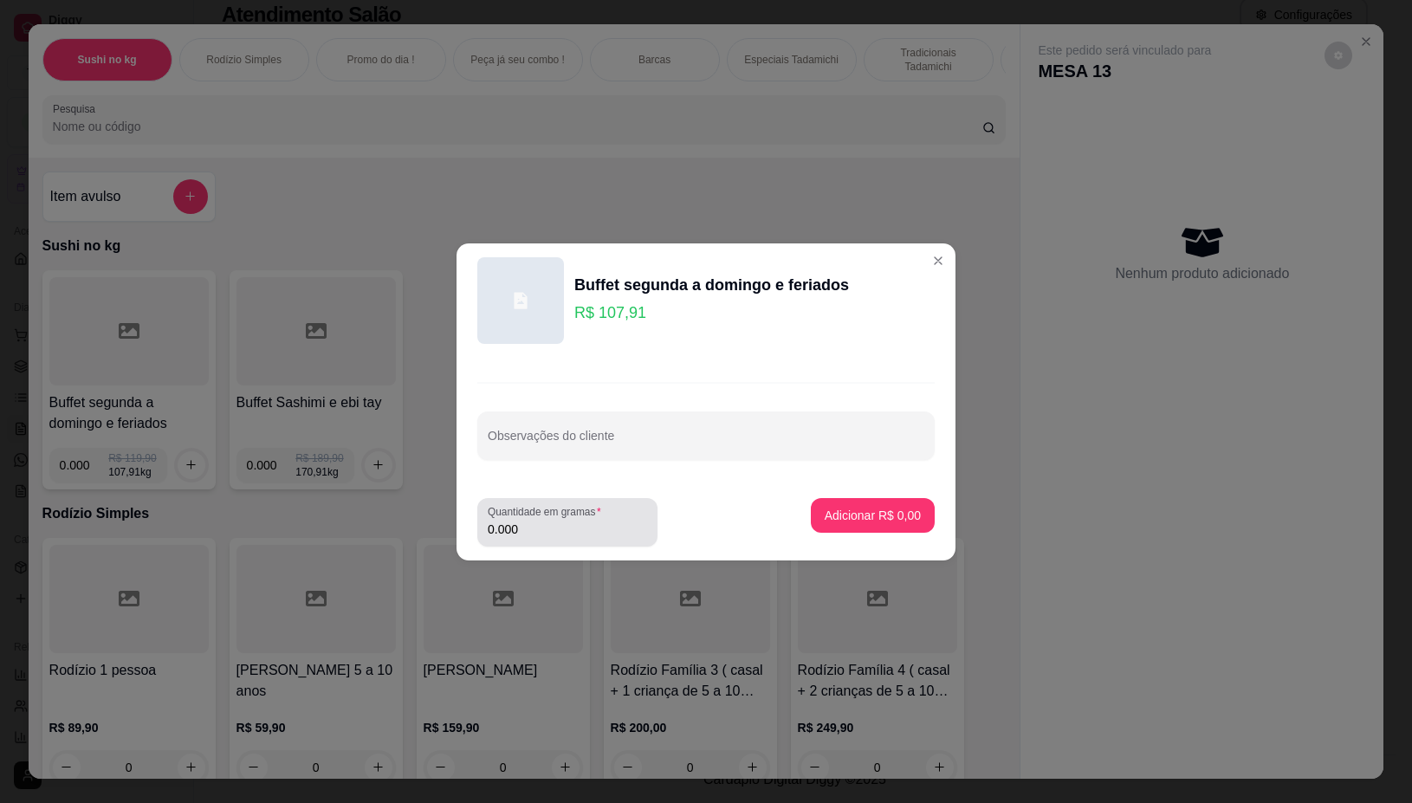
click at [556, 530] on input "0.000" at bounding box center [567, 529] width 159 height 17
type input "0.196"
click at [837, 524] on button "Adicionar R$ 21,15" at bounding box center [869, 515] width 127 height 34
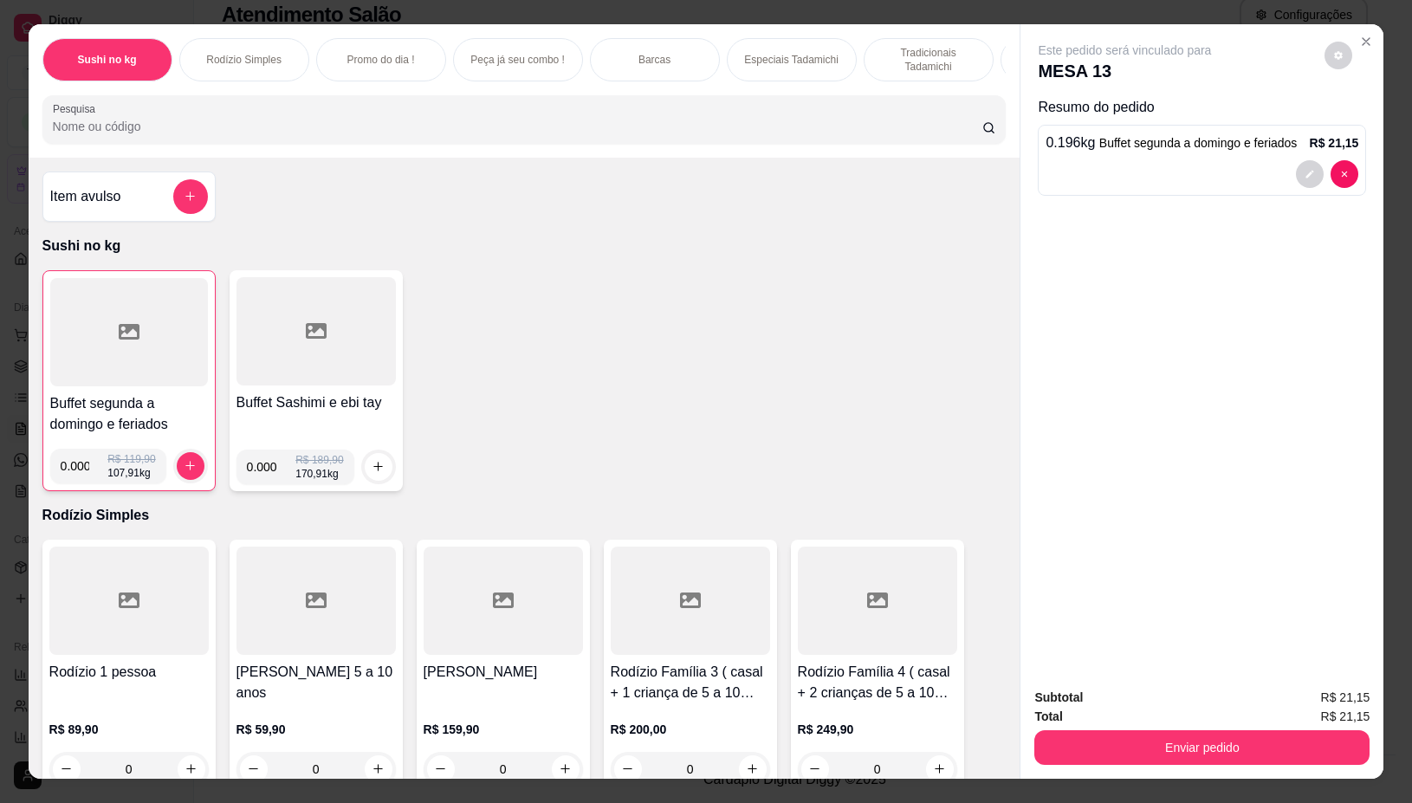
click at [101, 334] on div at bounding box center [129, 332] width 158 height 108
click at [136, 379] on div at bounding box center [129, 332] width 158 height 108
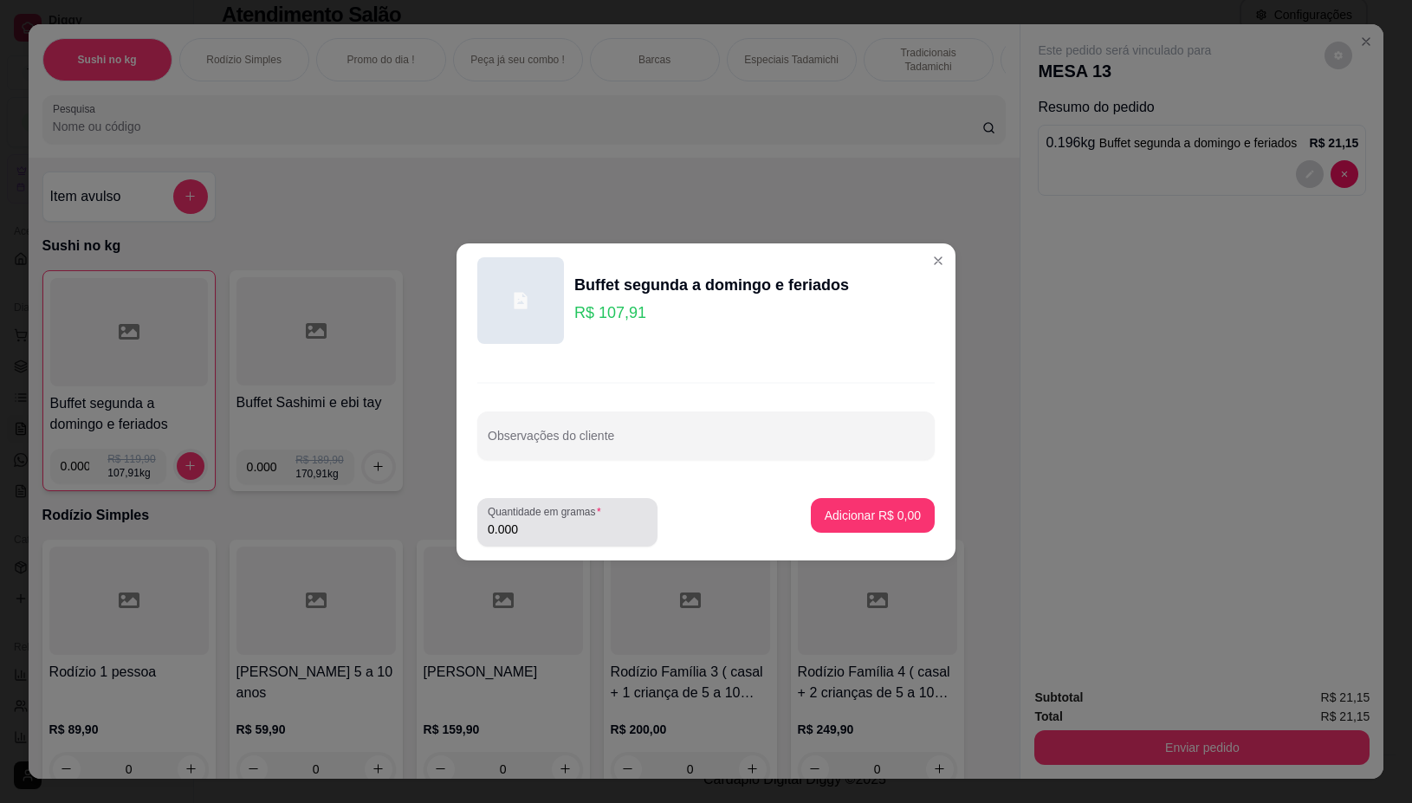
click at [564, 533] on input "0.000" at bounding box center [567, 529] width 159 height 17
type input "0.124"
click at [813, 528] on button "Adicionar R$ 13,38" at bounding box center [869, 515] width 127 height 34
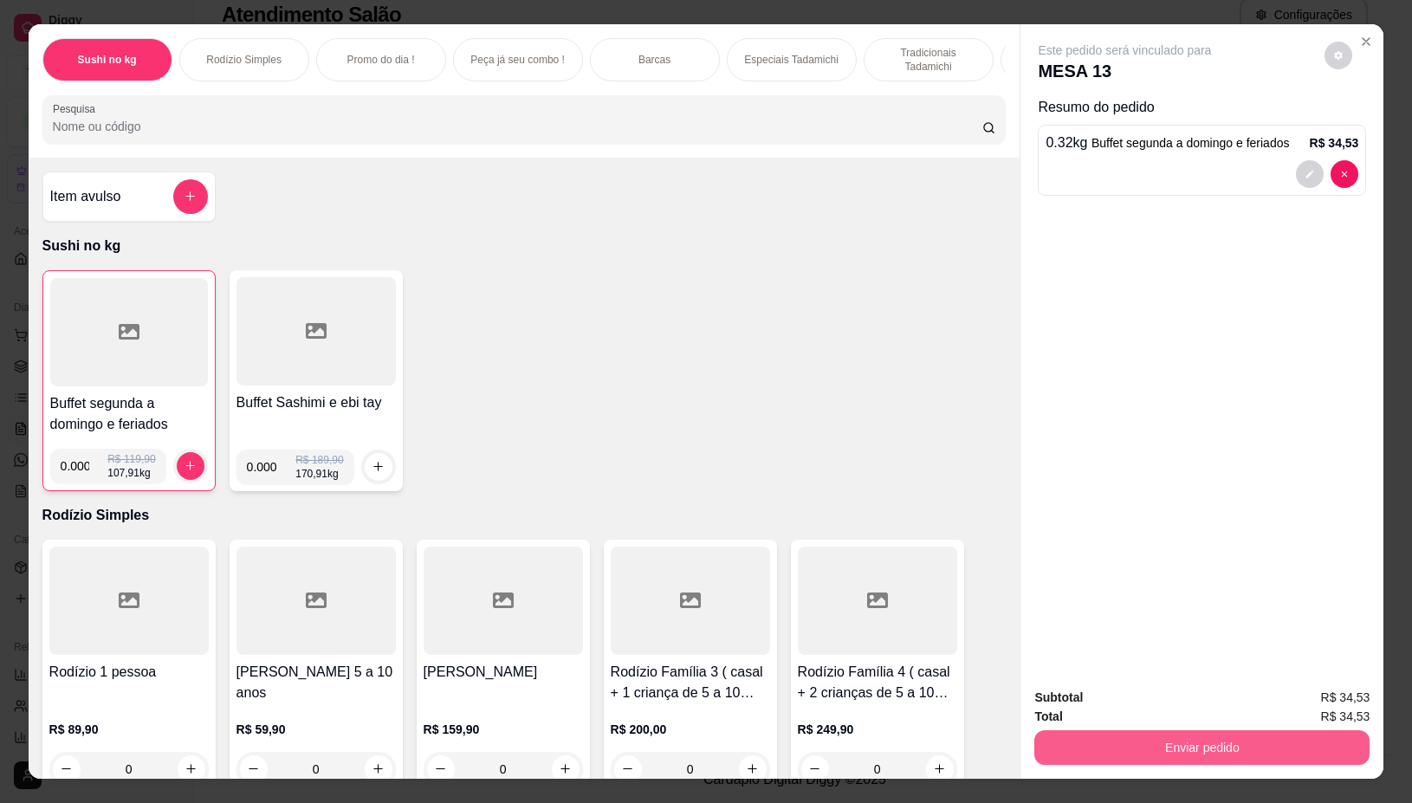
click at [1154, 737] on button "Enviar pedido" at bounding box center [1201, 747] width 335 height 35
click at [1120, 690] on button "Não registrar e enviar pedido" at bounding box center [1144, 698] width 180 height 33
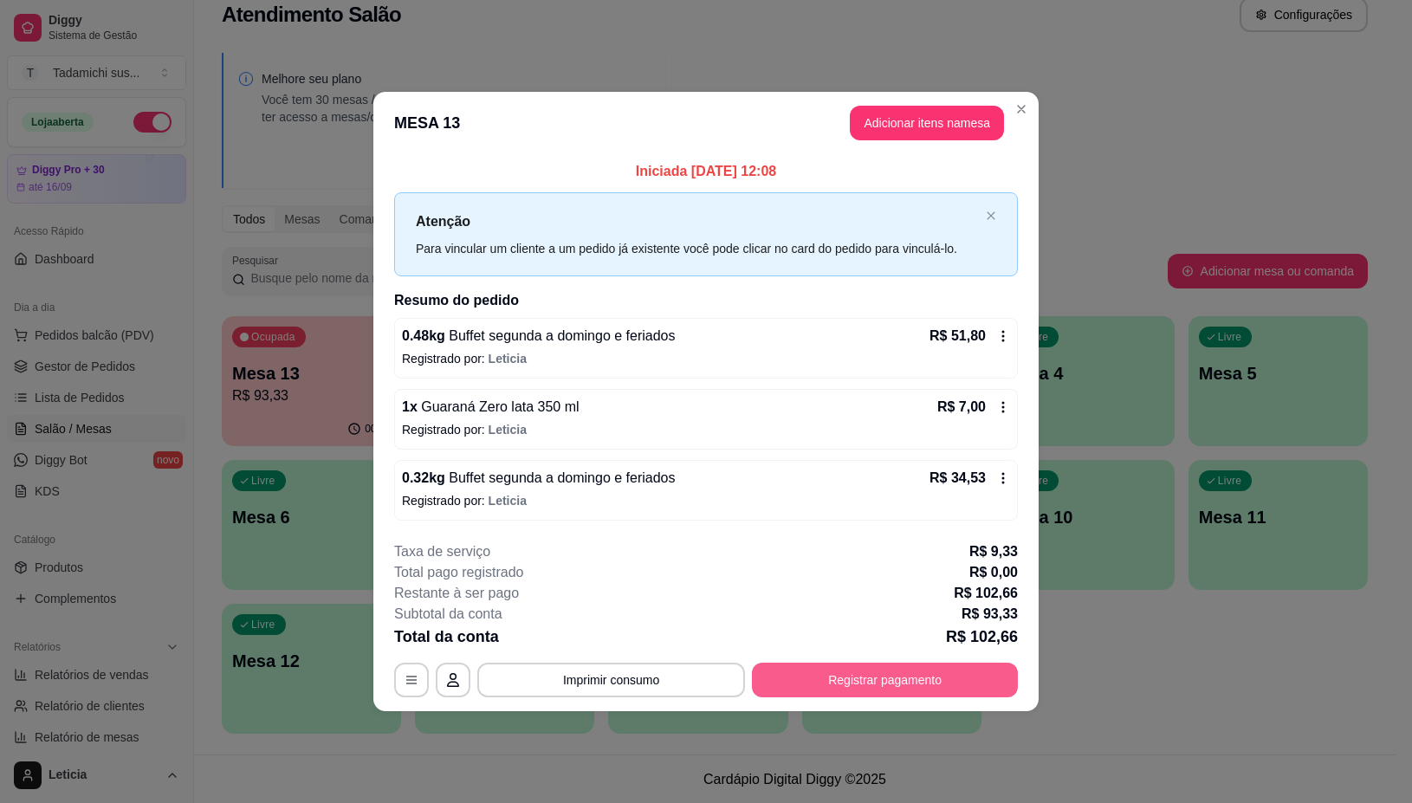
click at [820, 686] on button "Registrar pagamento" at bounding box center [885, 680] width 266 height 35
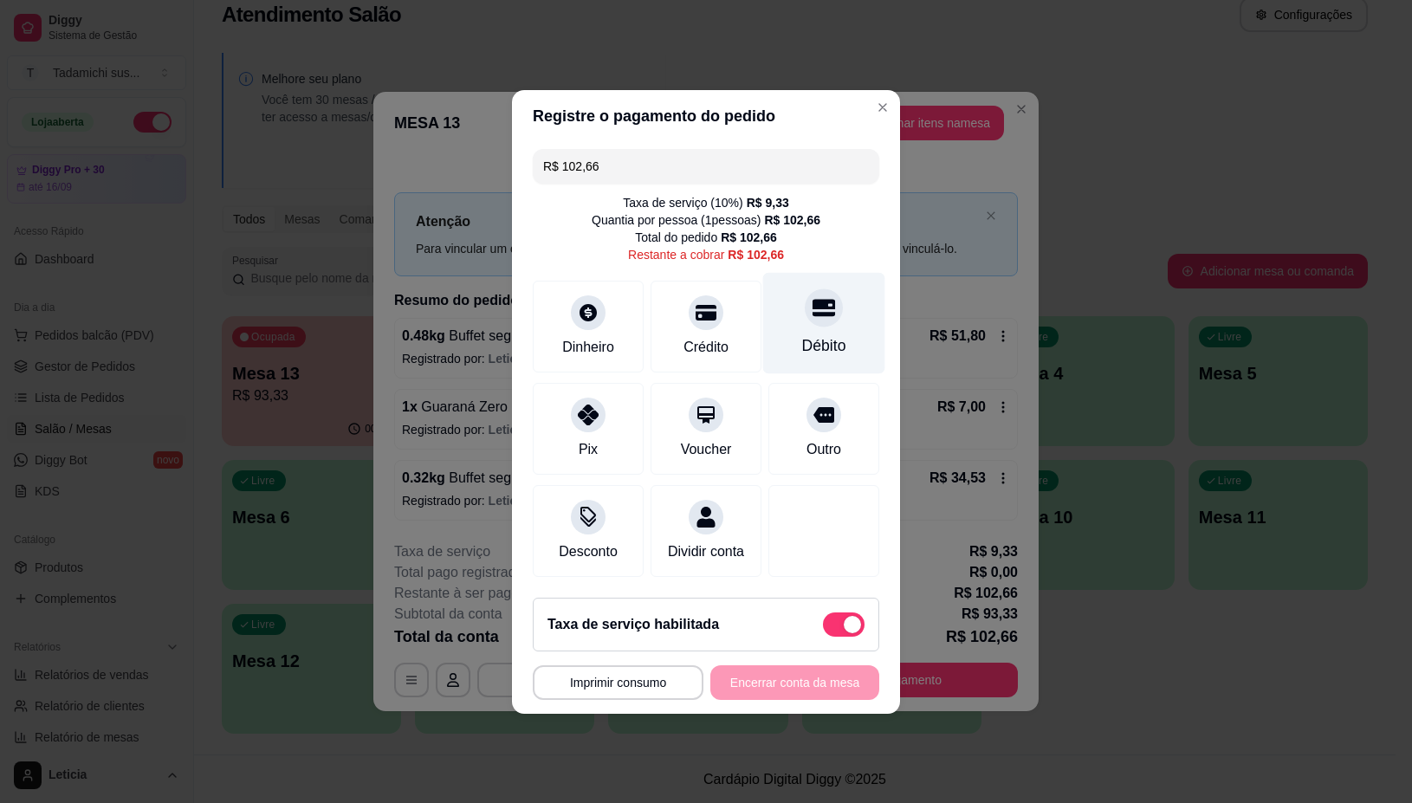
click at [802, 334] on div "Débito" at bounding box center [824, 345] width 44 height 23
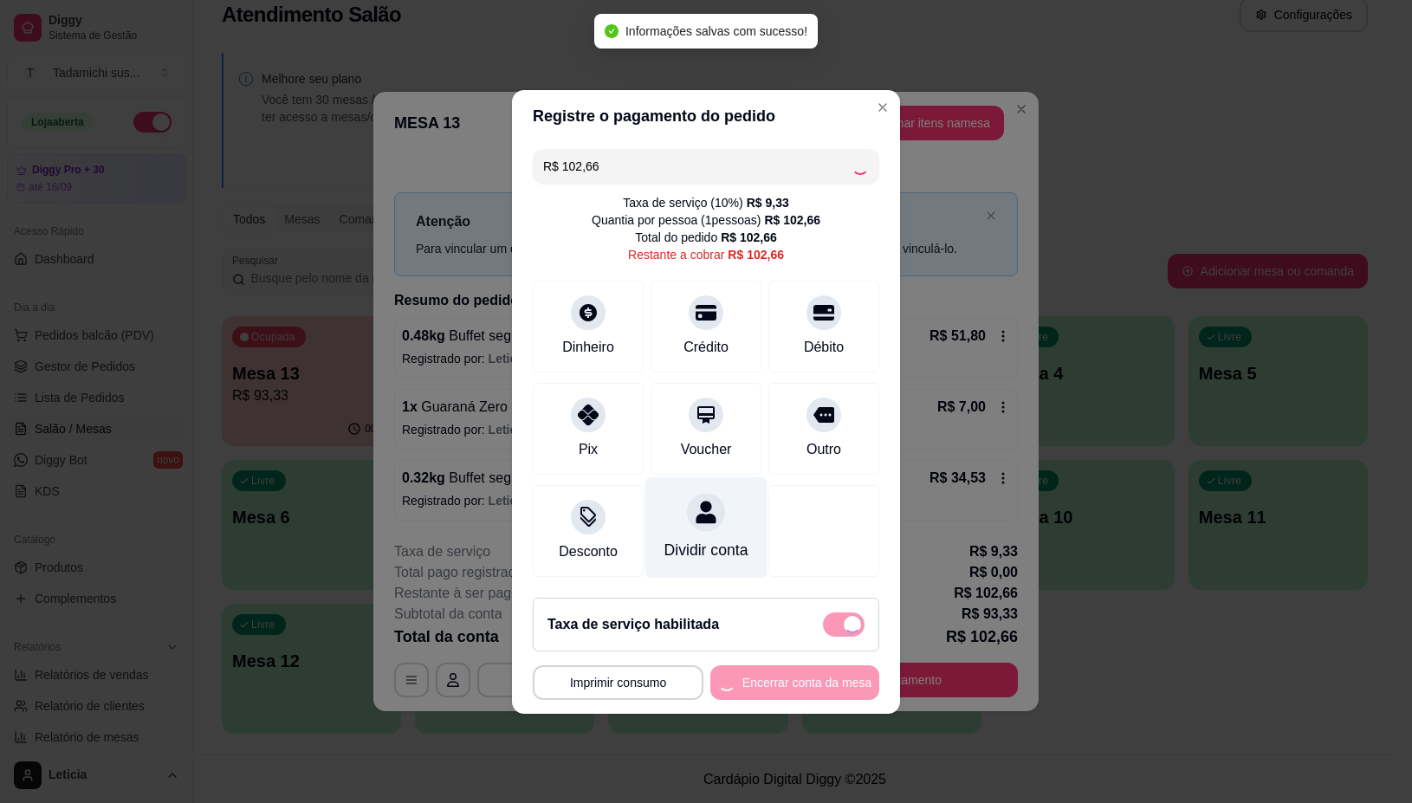
type input "R$ 0,00"
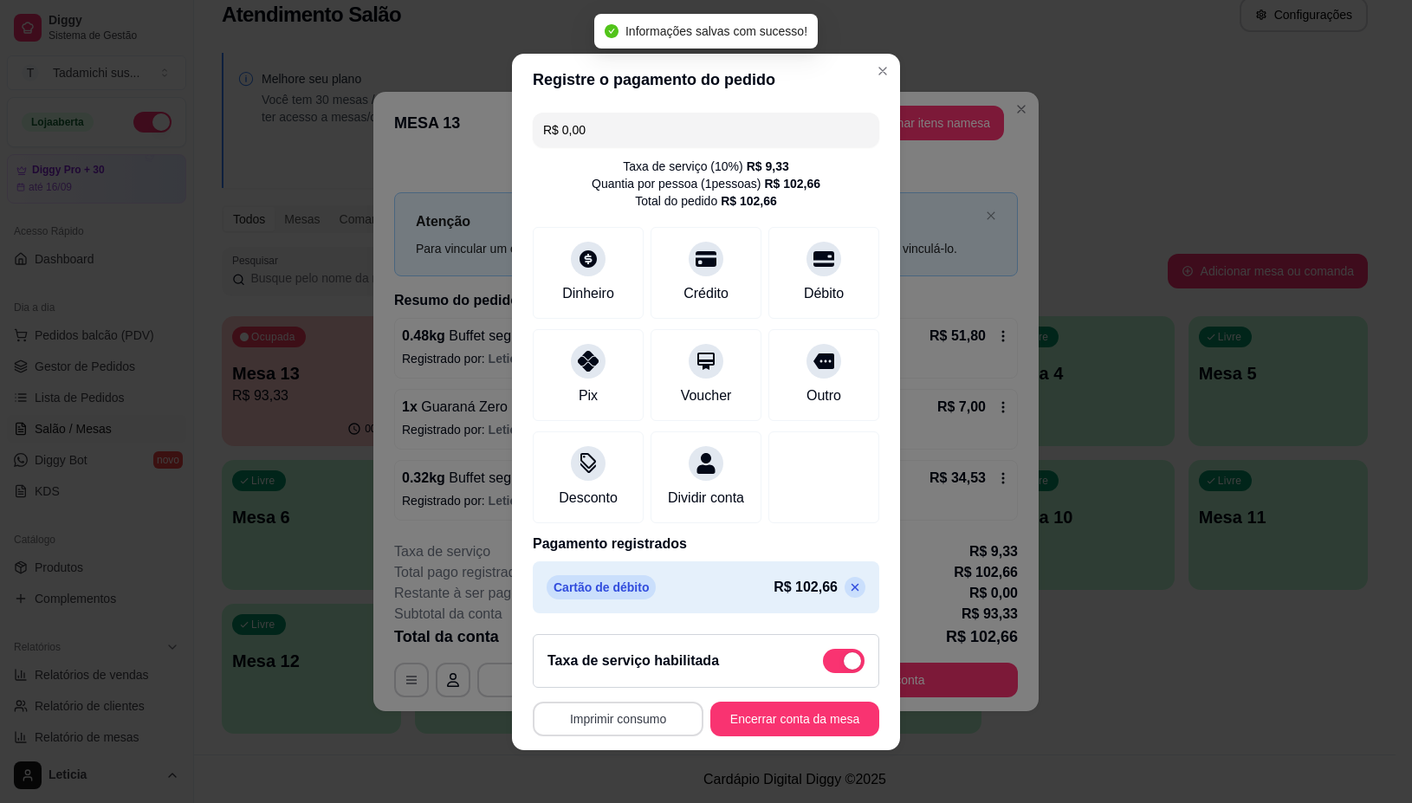
click at [599, 729] on button "Imprimir consumo" at bounding box center [618, 719] width 171 height 35
click at [613, 650] on button "IMPRESSORA" at bounding box center [610, 656] width 133 height 28
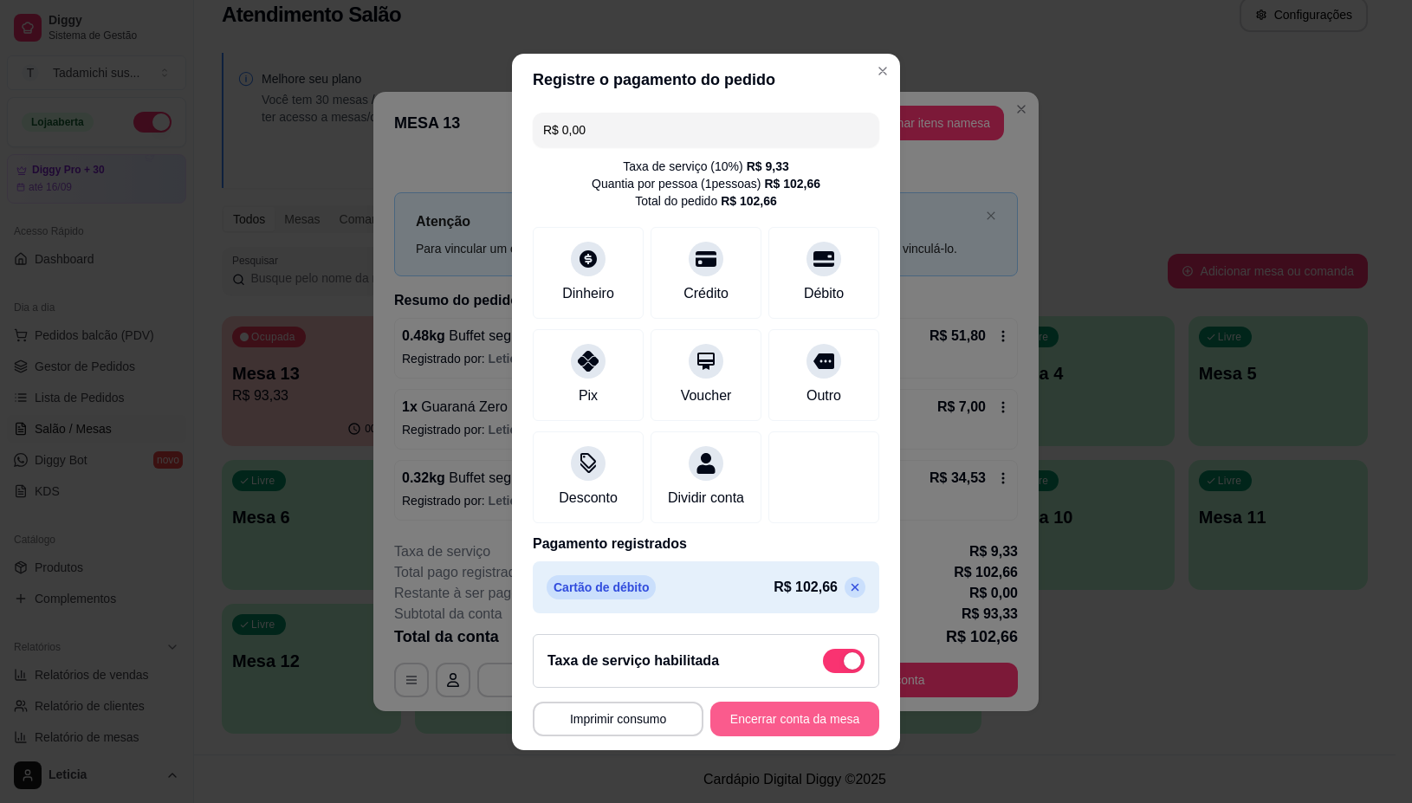
click at [771, 722] on button "Encerrar conta da mesa" at bounding box center [794, 719] width 169 height 35
